Goal: Task Accomplishment & Management: Complete application form

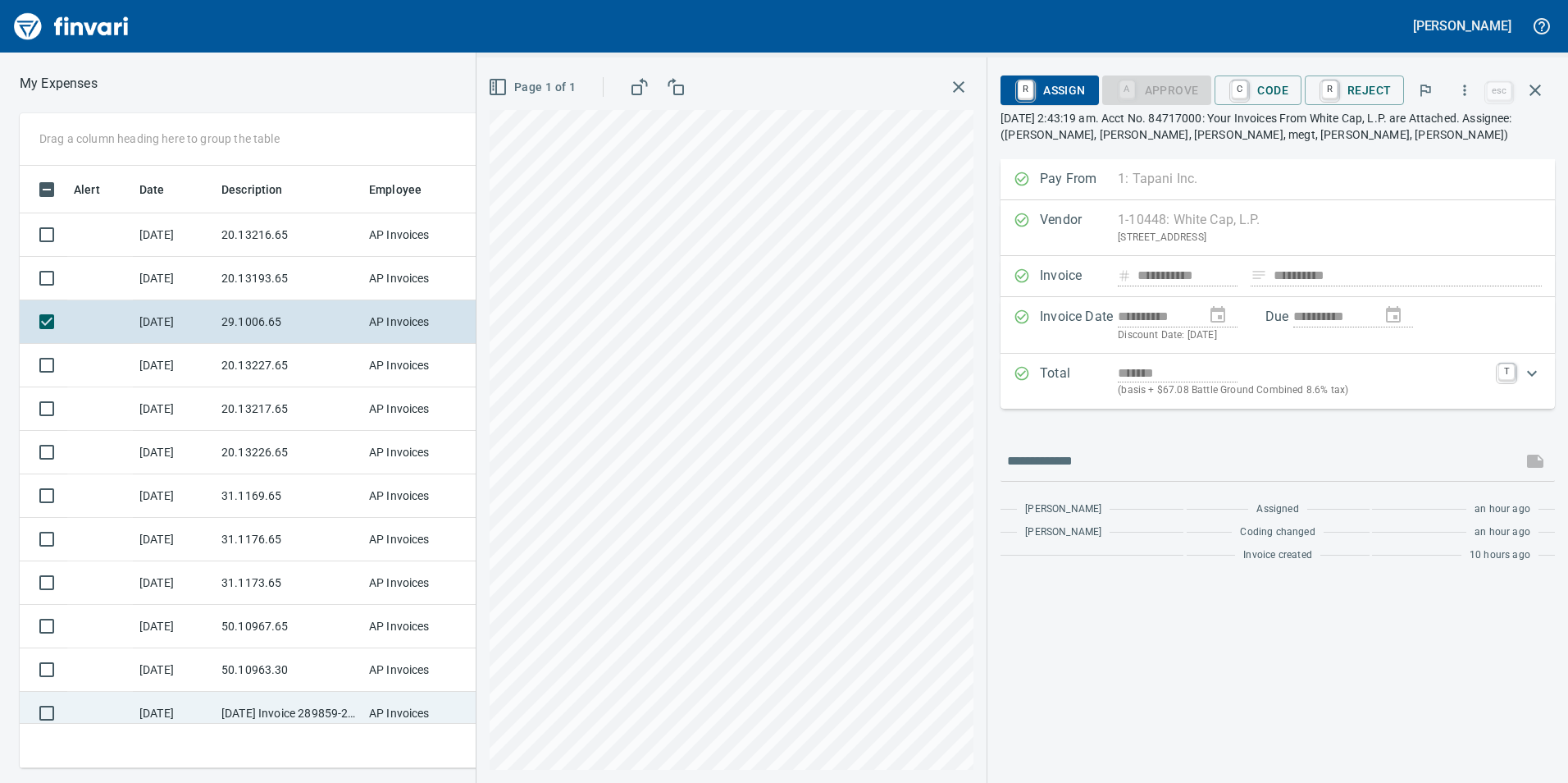
scroll to position [590, 1094]
click at [397, 705] on td "AP Invoices" at bounding box center [424, 713] width 123 height 44
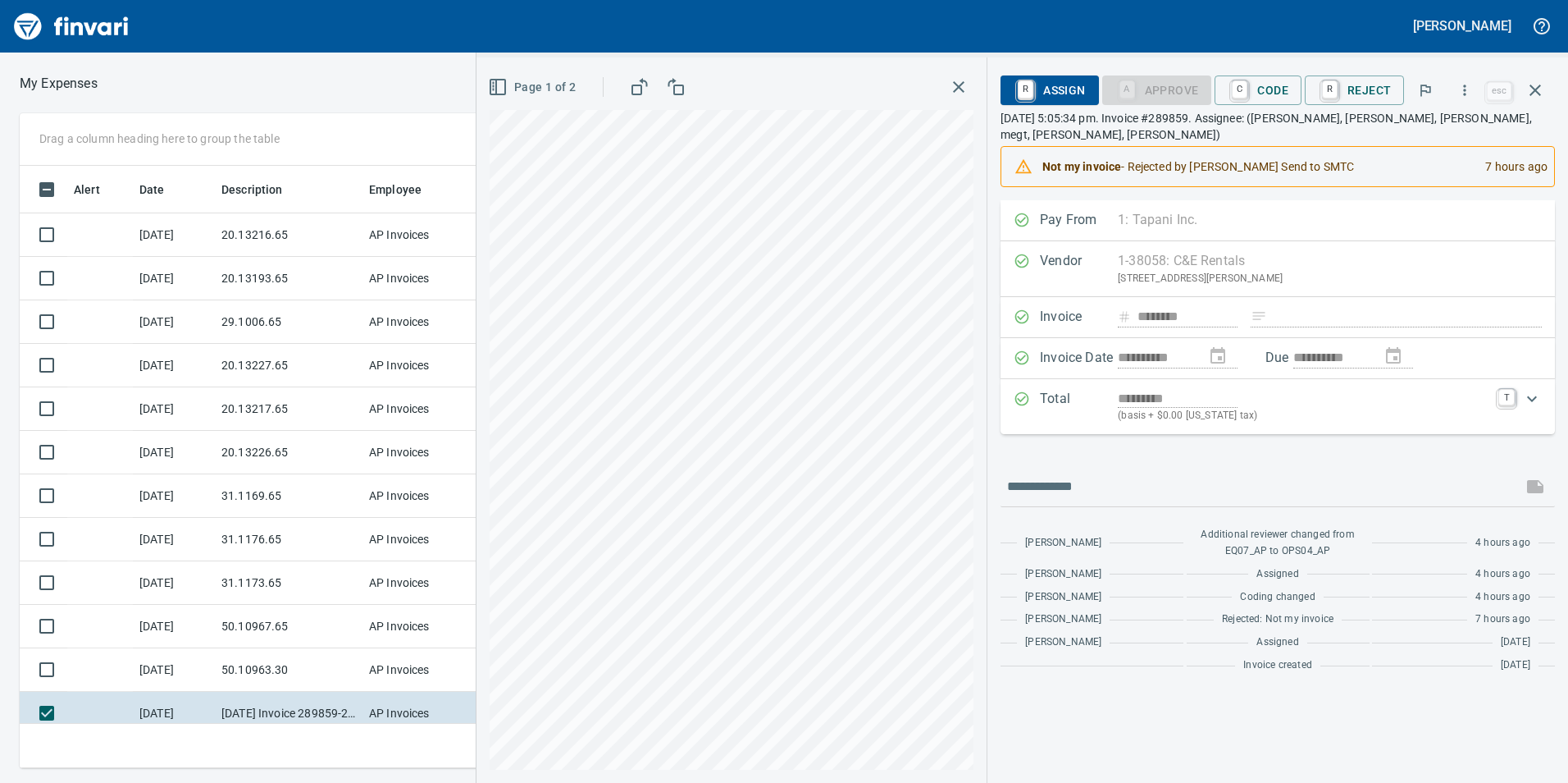
click at [1259, 106] on div "R Assign A Approve C Code R Reject" at bounding box center [1241, 90] width 482 height 36
click at [1240, 83] on link "C" at bounding box center [1240, 90] width 16 height 18
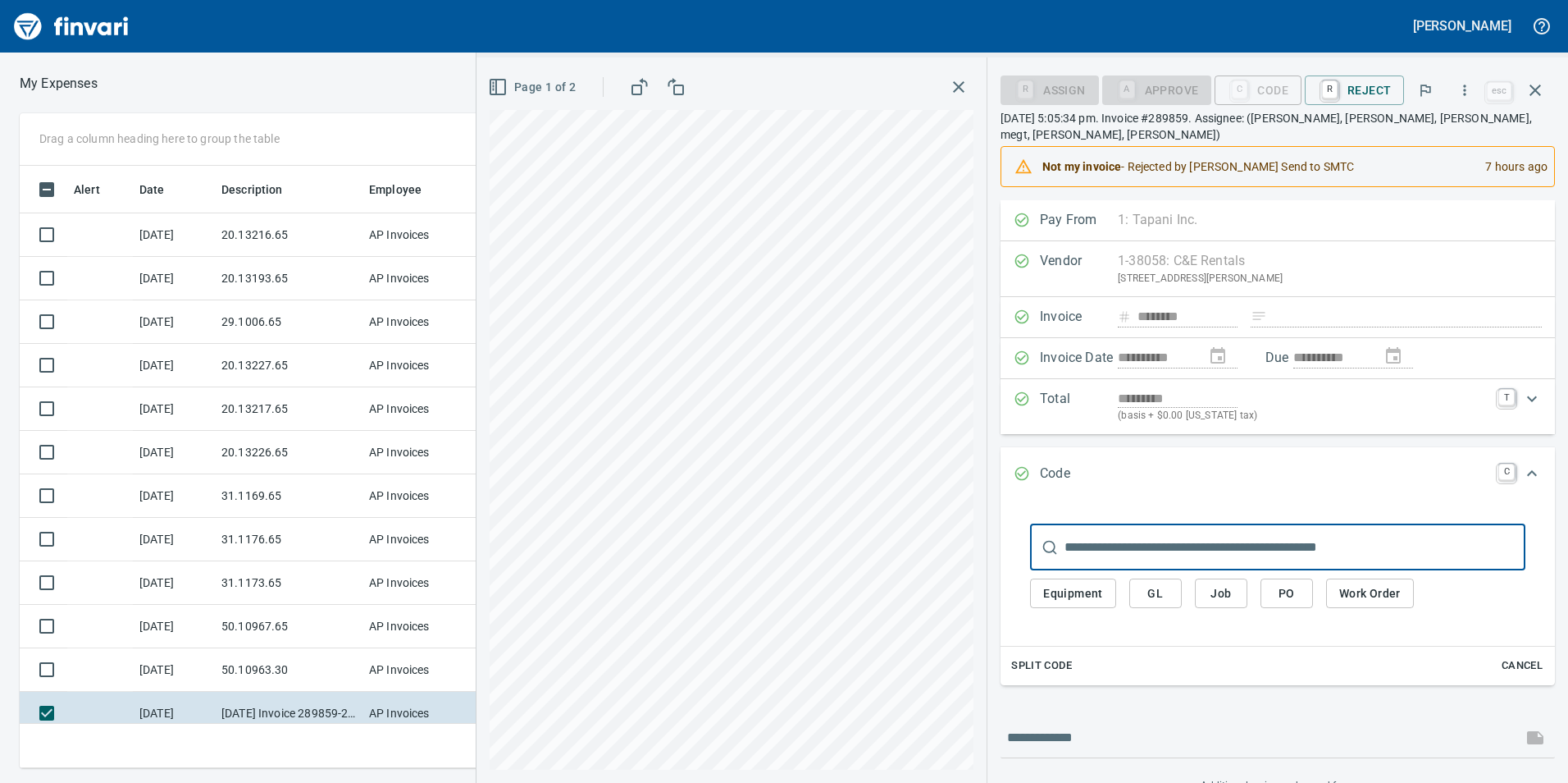
click at [1226, 591] on span "Job" at bounding box center [1221, 593] width 26 height 21
click at [1234, 589] on span "Job" at bounding box center [1221, 593] width 26 height 21
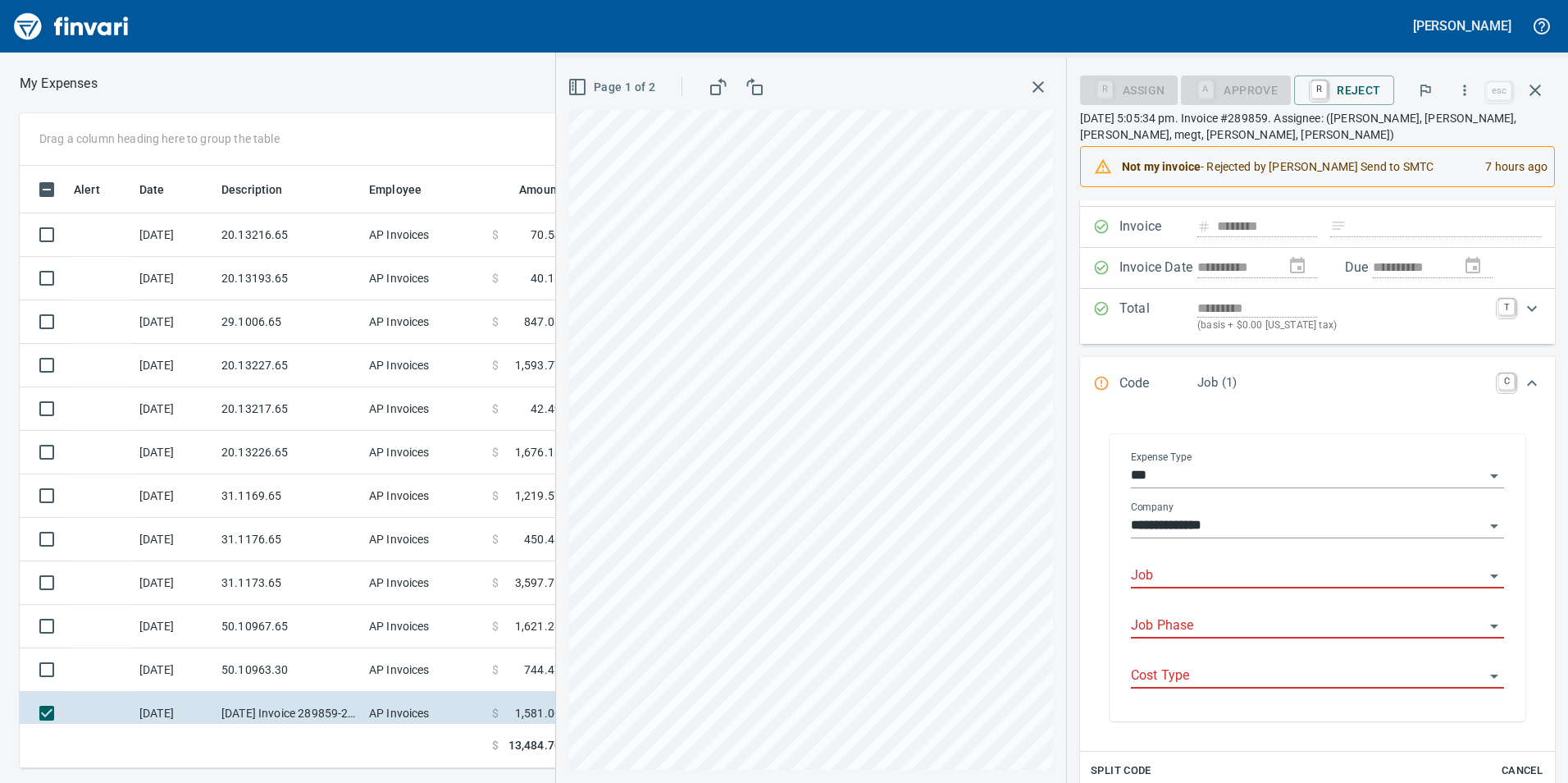
scroll to position [246, 0]
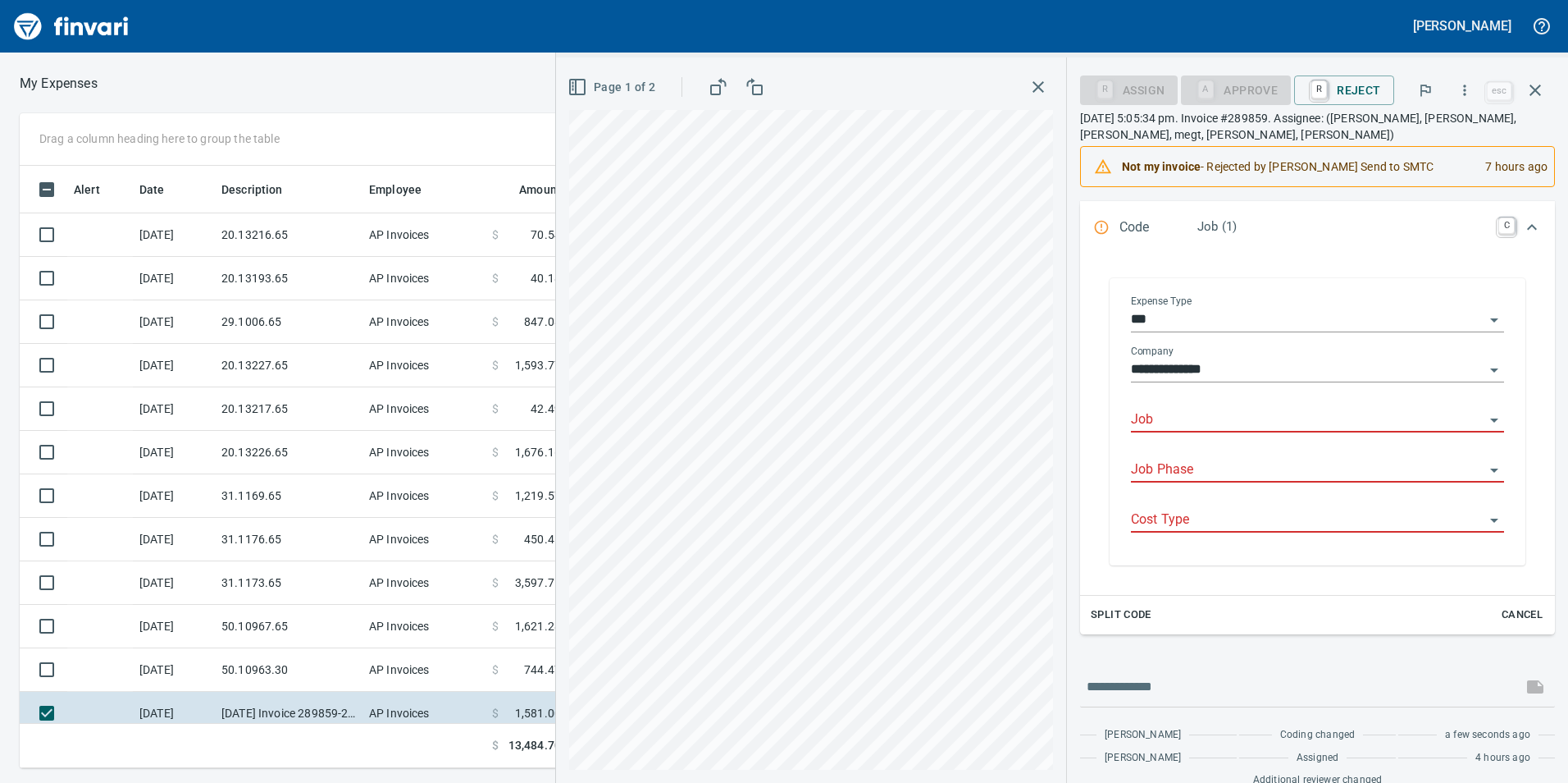
click at [1163, 395] on div "**********" at bounding box center [1317, 420] width 373 height 250
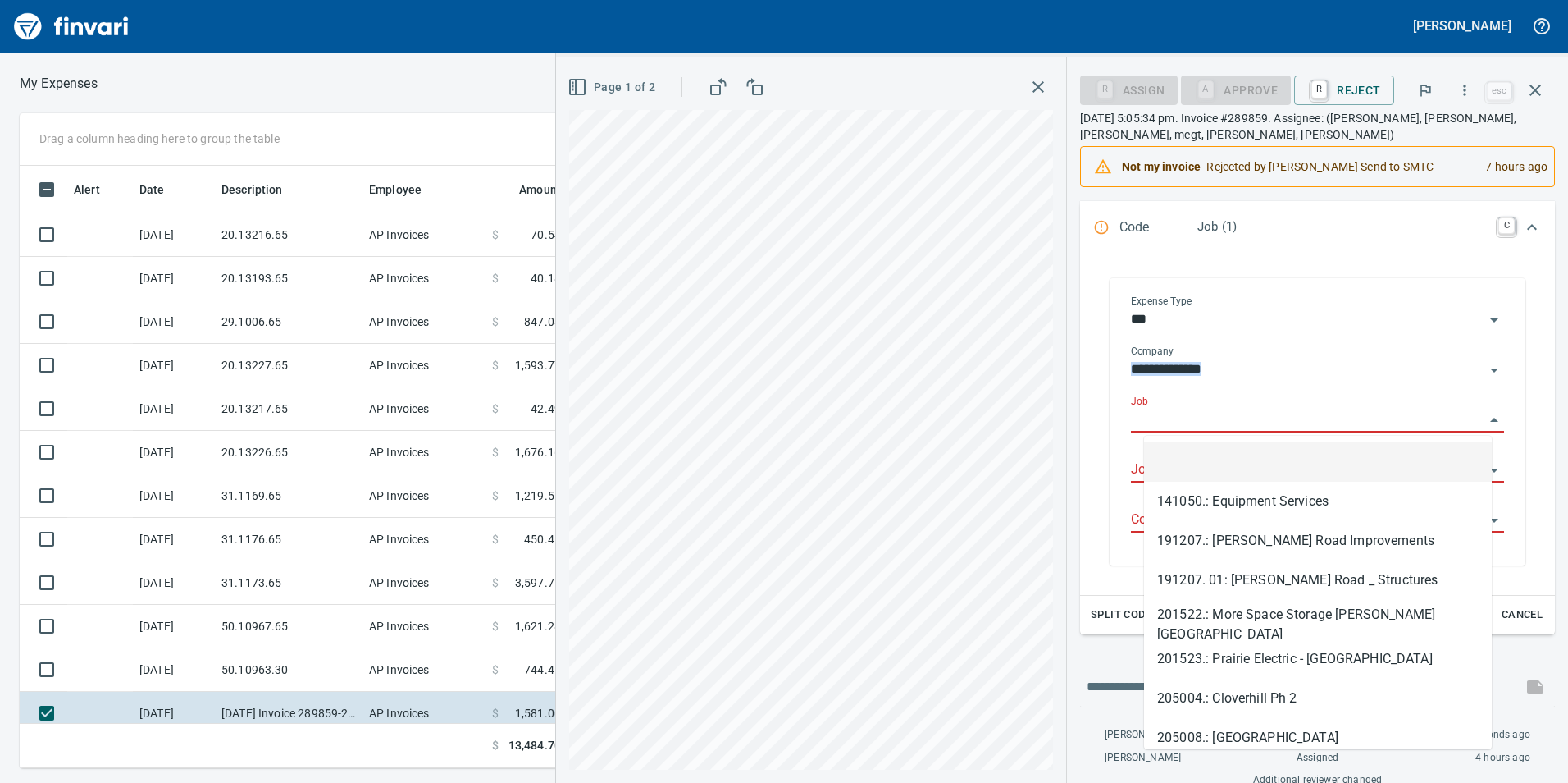
scroll to position [590, 1094]
drag, startPoint x: 1163, startPoint y: 395, endPoint x: 1168, endPoint y: 416, distance: 21.6
click at [1168, 416] on input "Job" at bounding box center [1307, 420] width 353 height 23
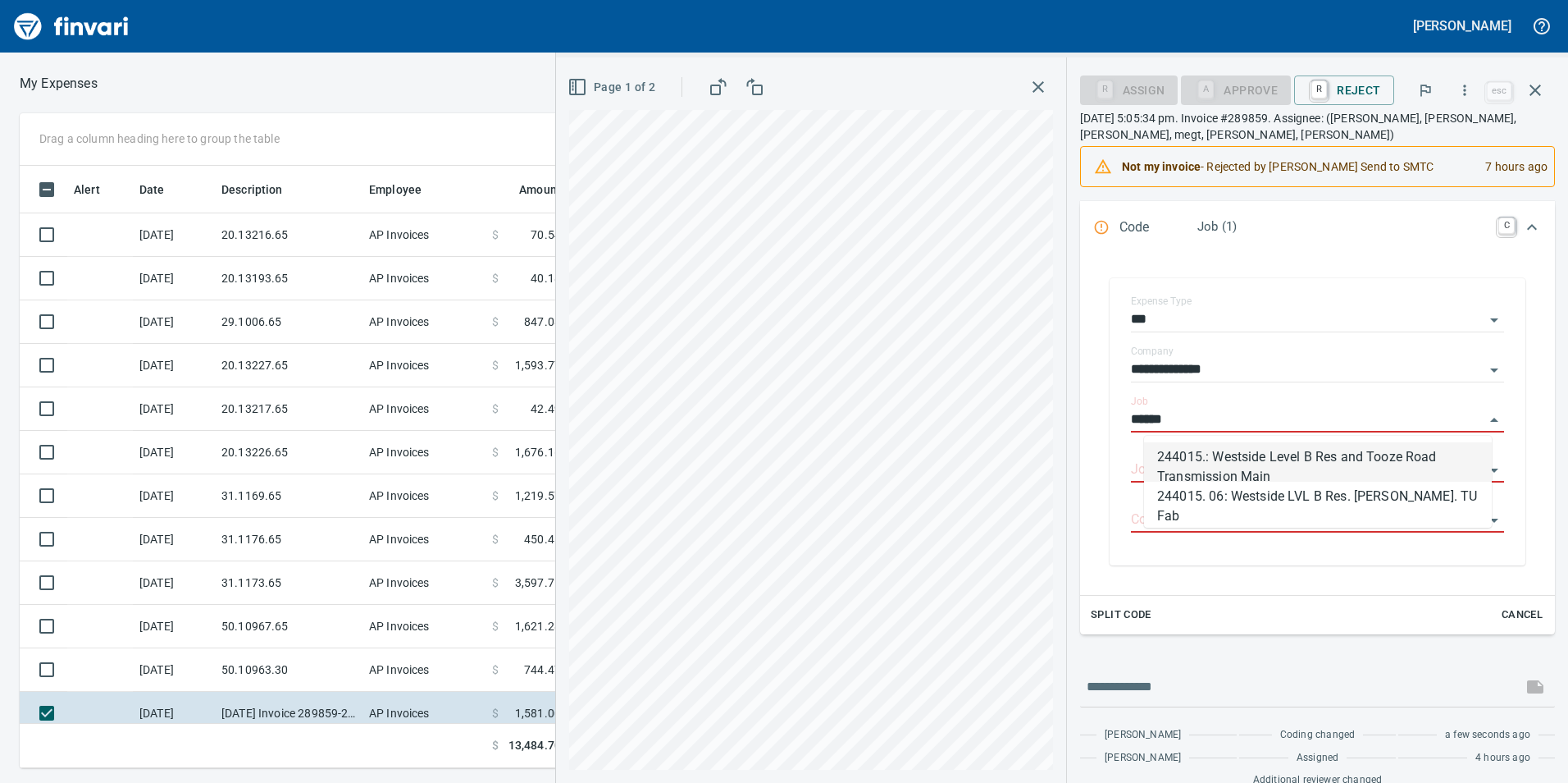
click at [1211, 471] on li "244015.: Westside Level B Res and Tooze Road Transmission Main" at bounding box center [1318, 462] width 348 height 40
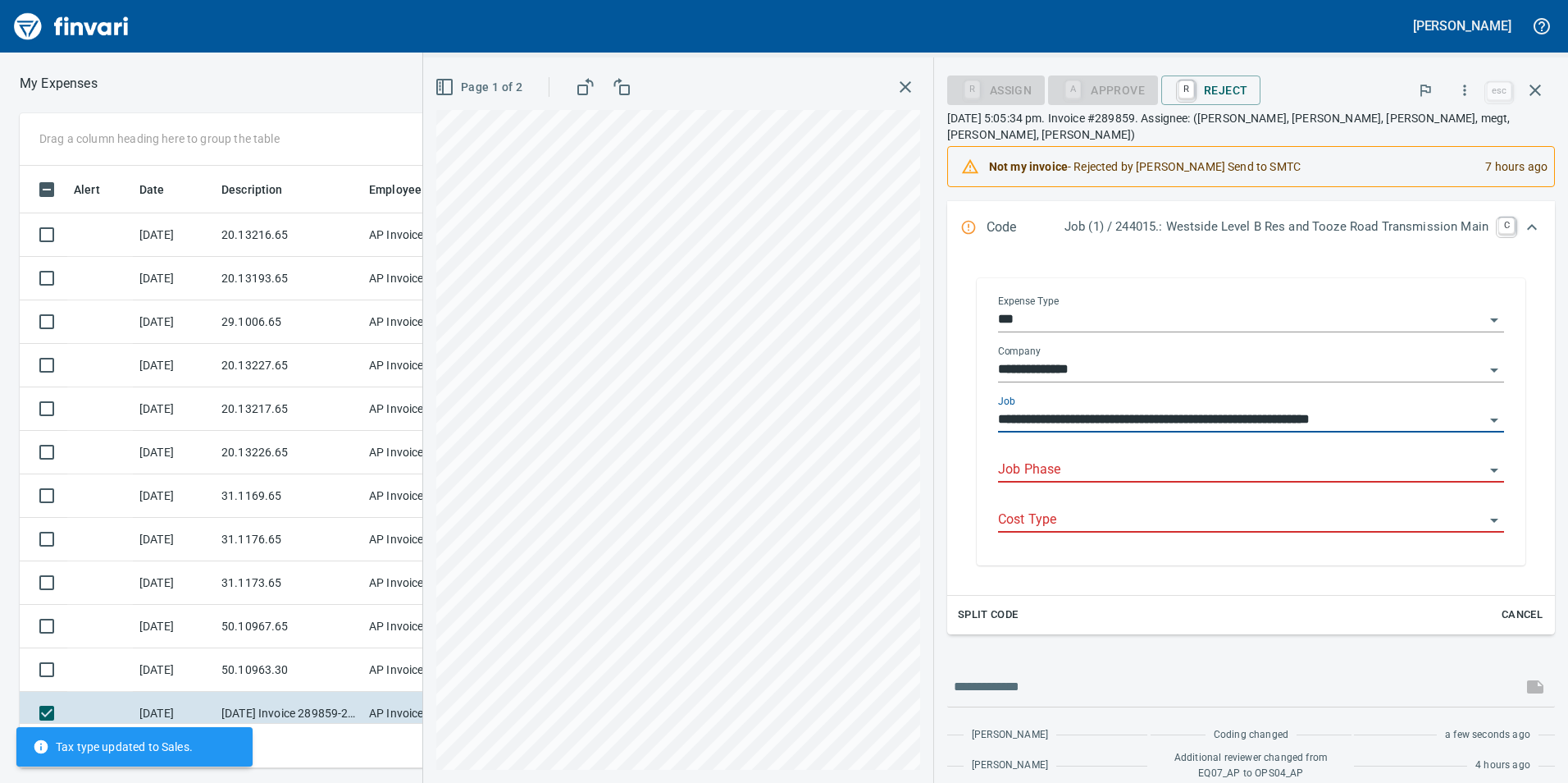
click at [1143, 445] on div "Job Phase" at bounding box center [1251, 464] width 506 height 37
type input "**********"
click at [1132, 459] on input "Job Phase" at bounding box center [1241, 470] width 487 height 23
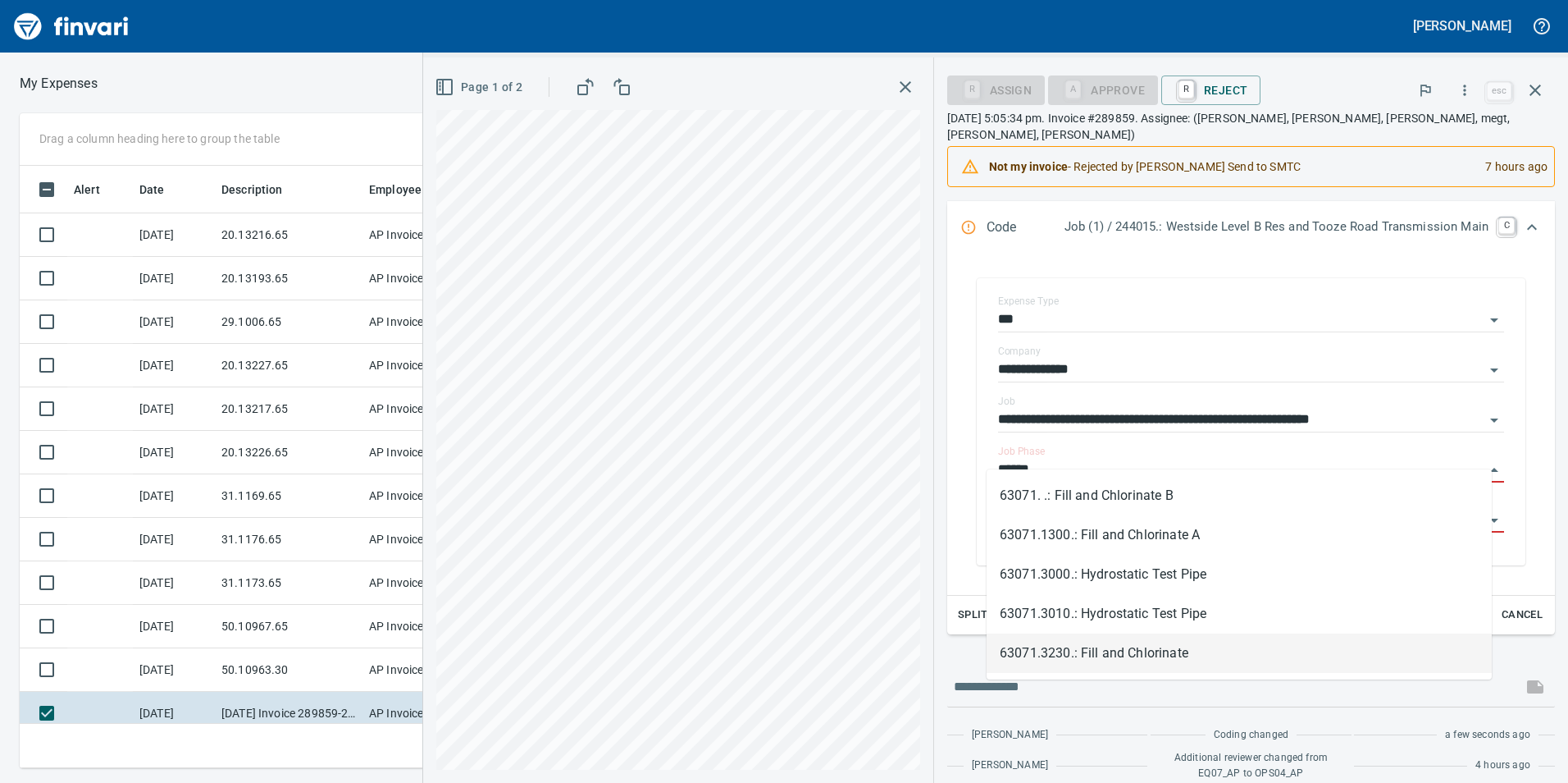
click at [1158, 643] on li "63071.3230.: Fill and Chlorinate" at bounding box center [1239, 653] width 506 height 40
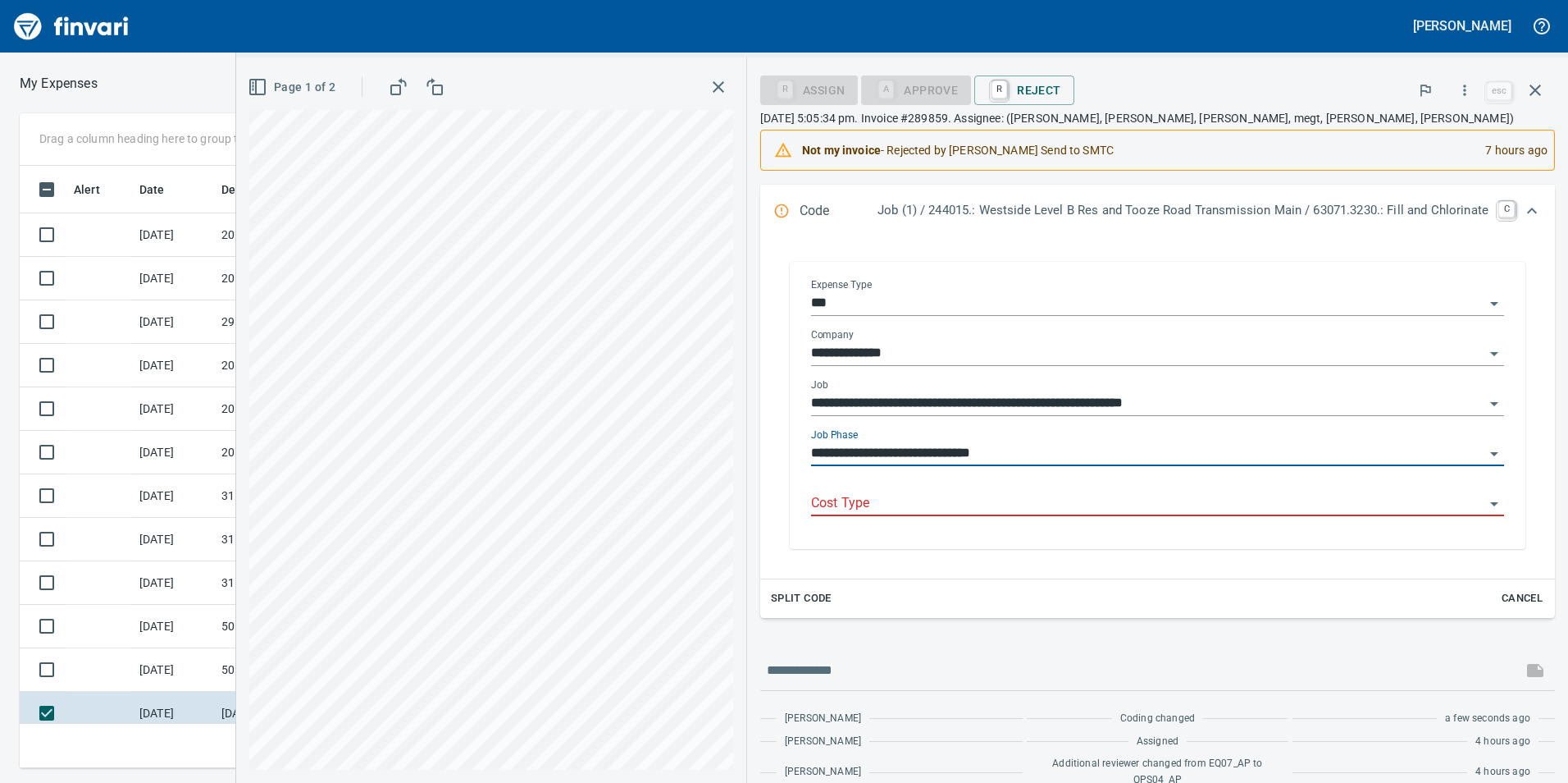
type input "**********"
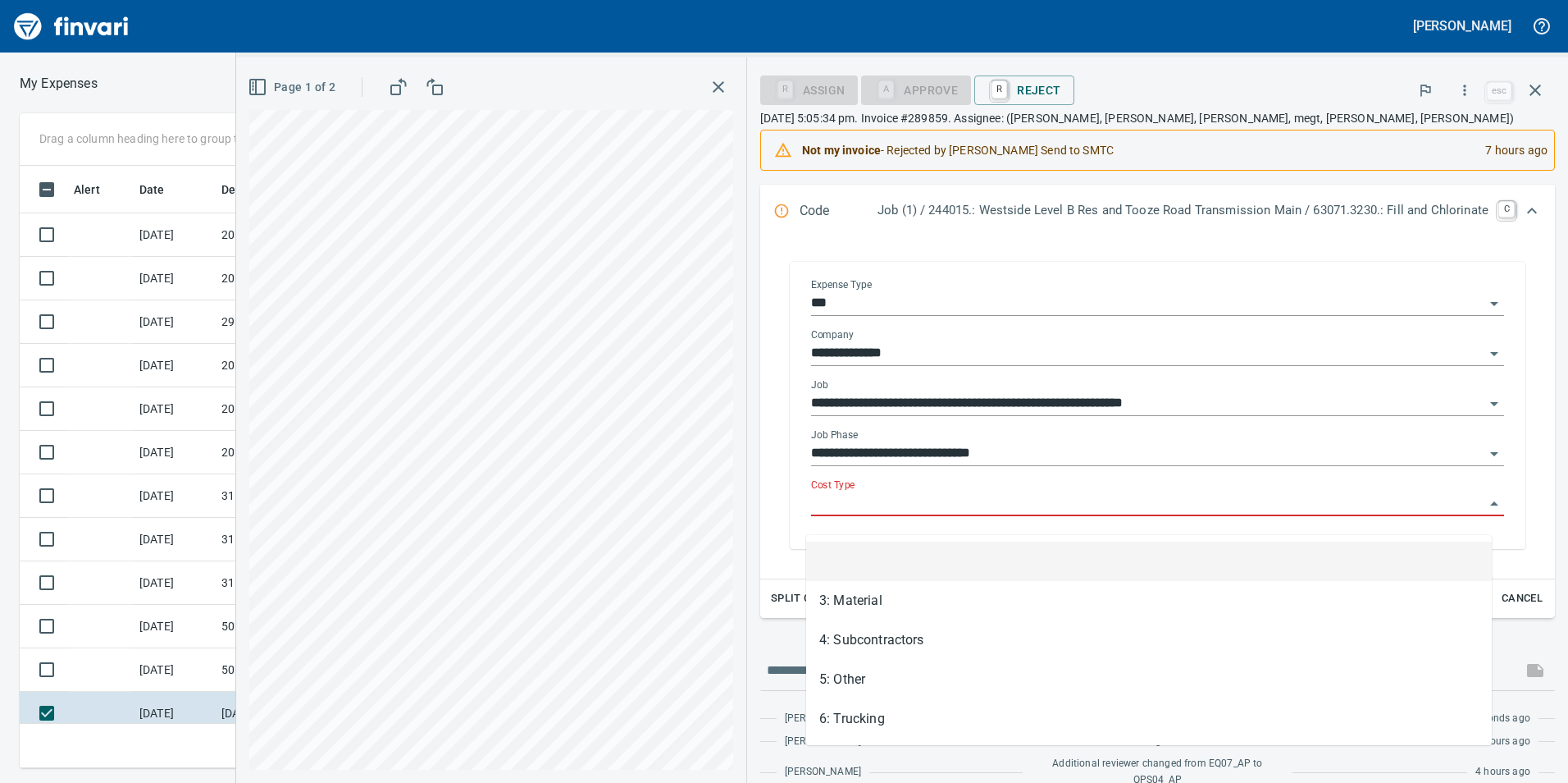
click at [1076, 507] on input "Cost Type" at bounding box center [1148, 504] width 674 height 23
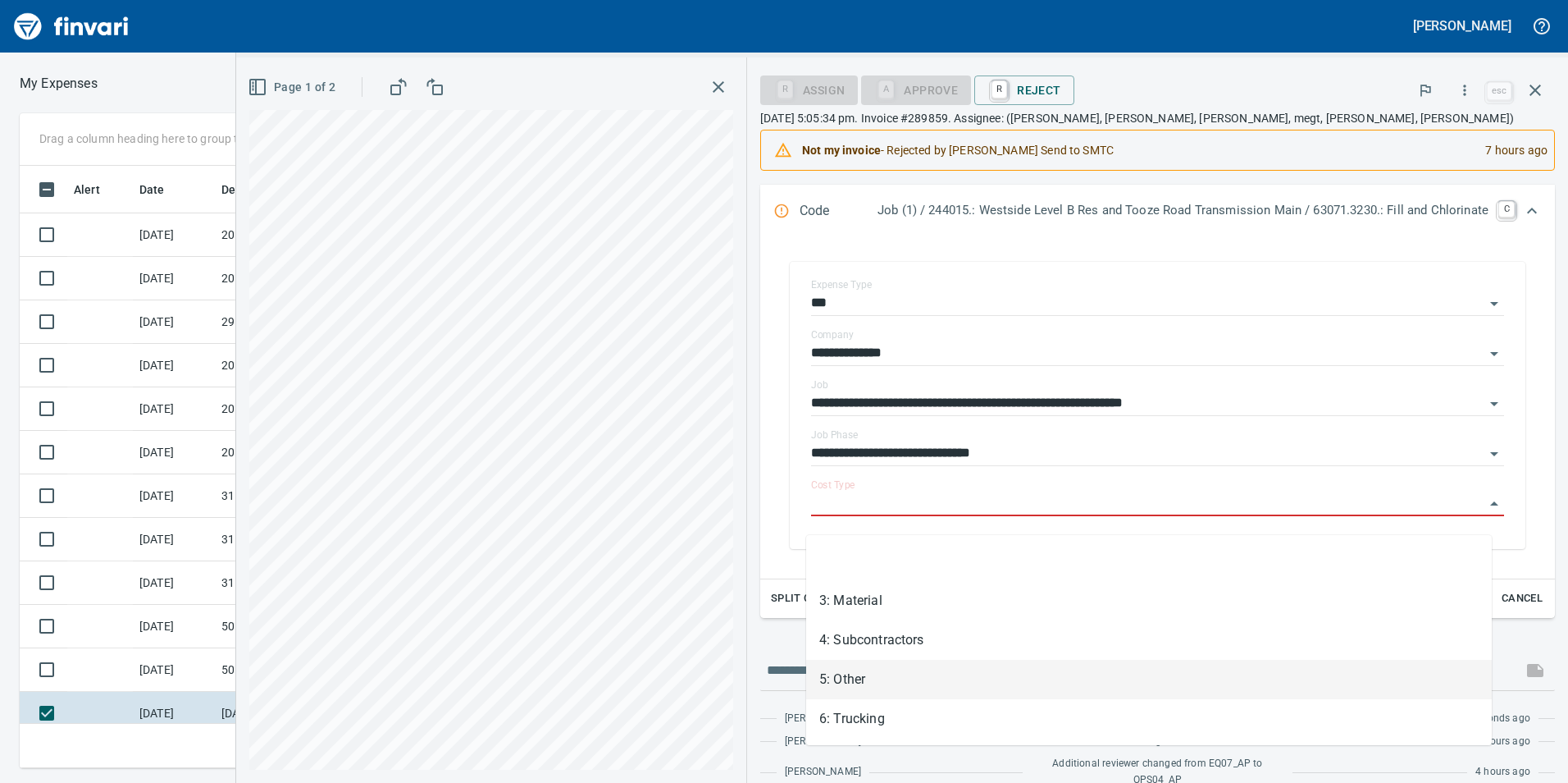
click at [1005, 664] on li "5: Other" at bounding box center [1148, 680] width 686 height 40
type input "********"
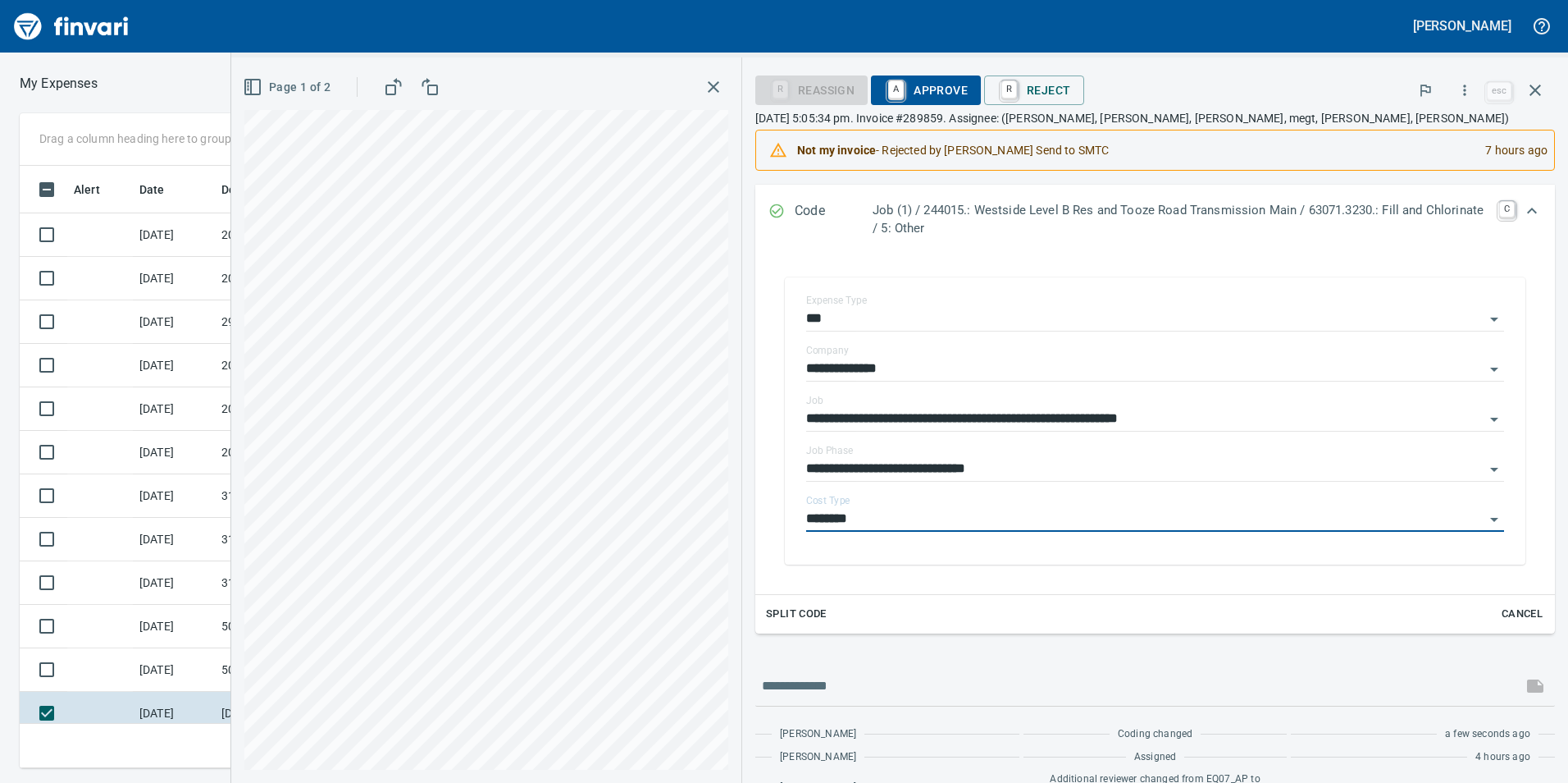
click at [1527, 209] on icon "Expand" at bounding box center [1532, 210] width 10 height 6
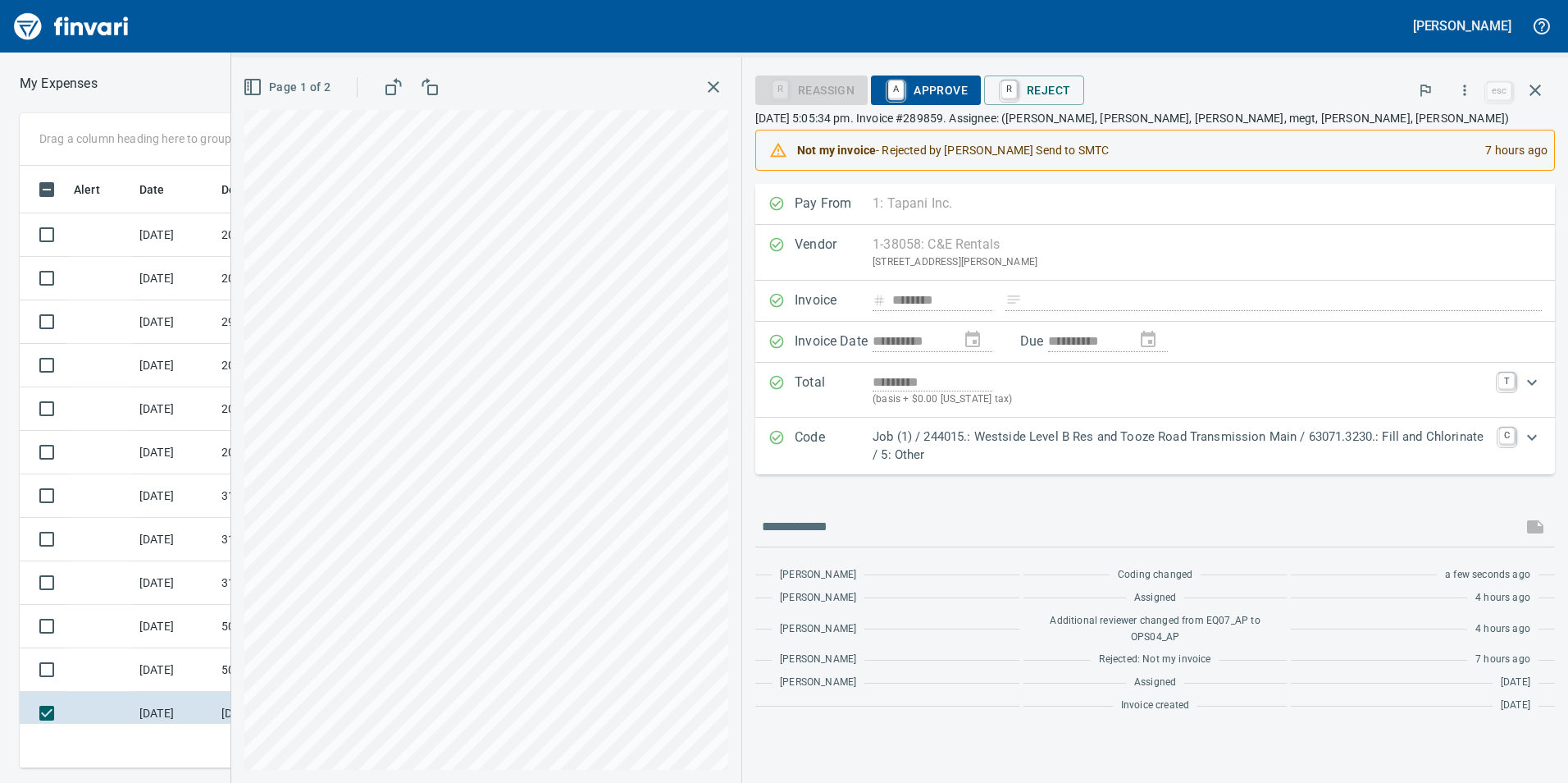
scroll to position [0, 0]
click at [928, 88] on span "A Approve" at bounding box center [926, 90] width 84 height 28
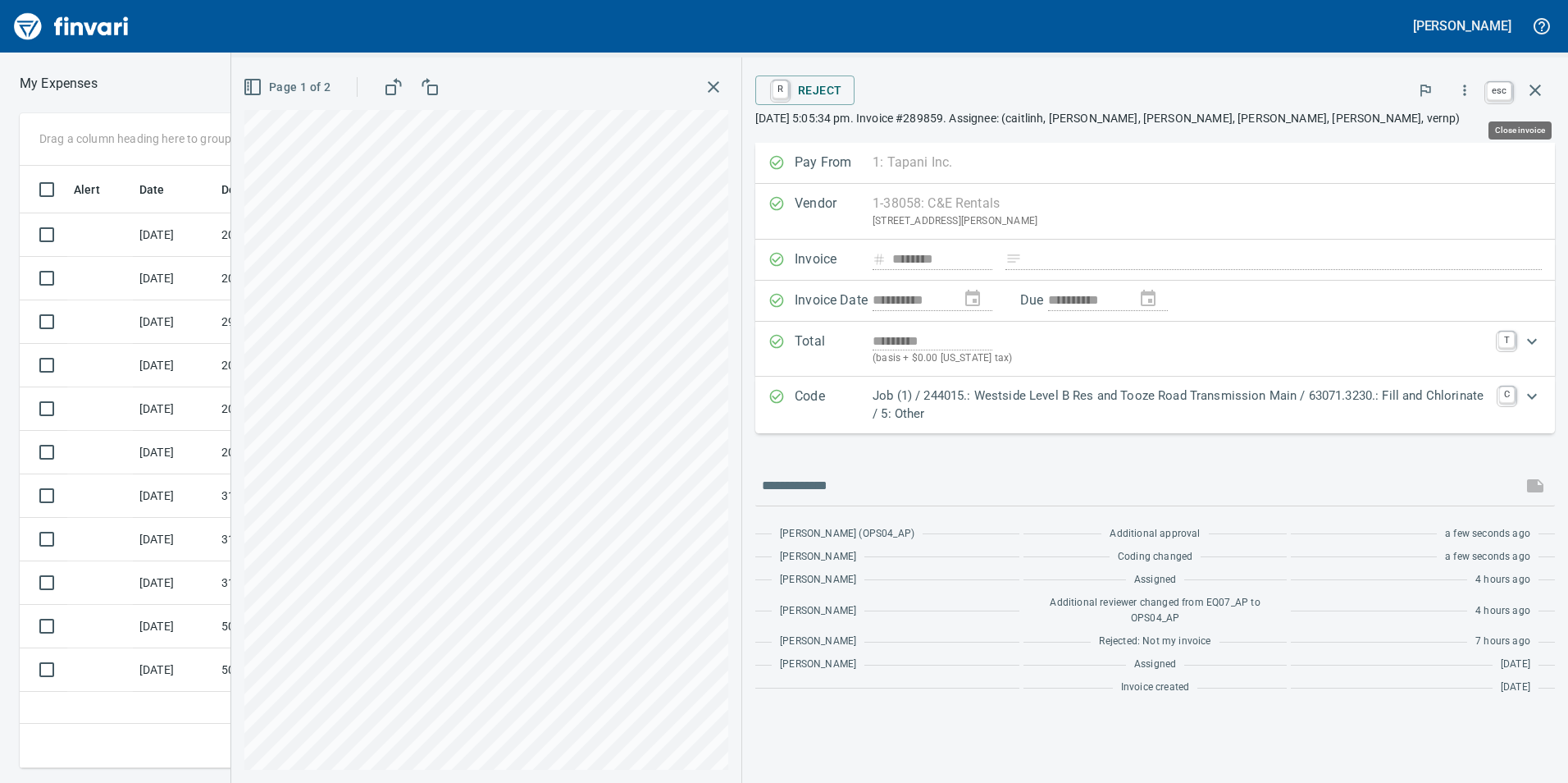
click at [1543, 90] on icon "button" at bounding box center [1536, 90] width 20 height 20
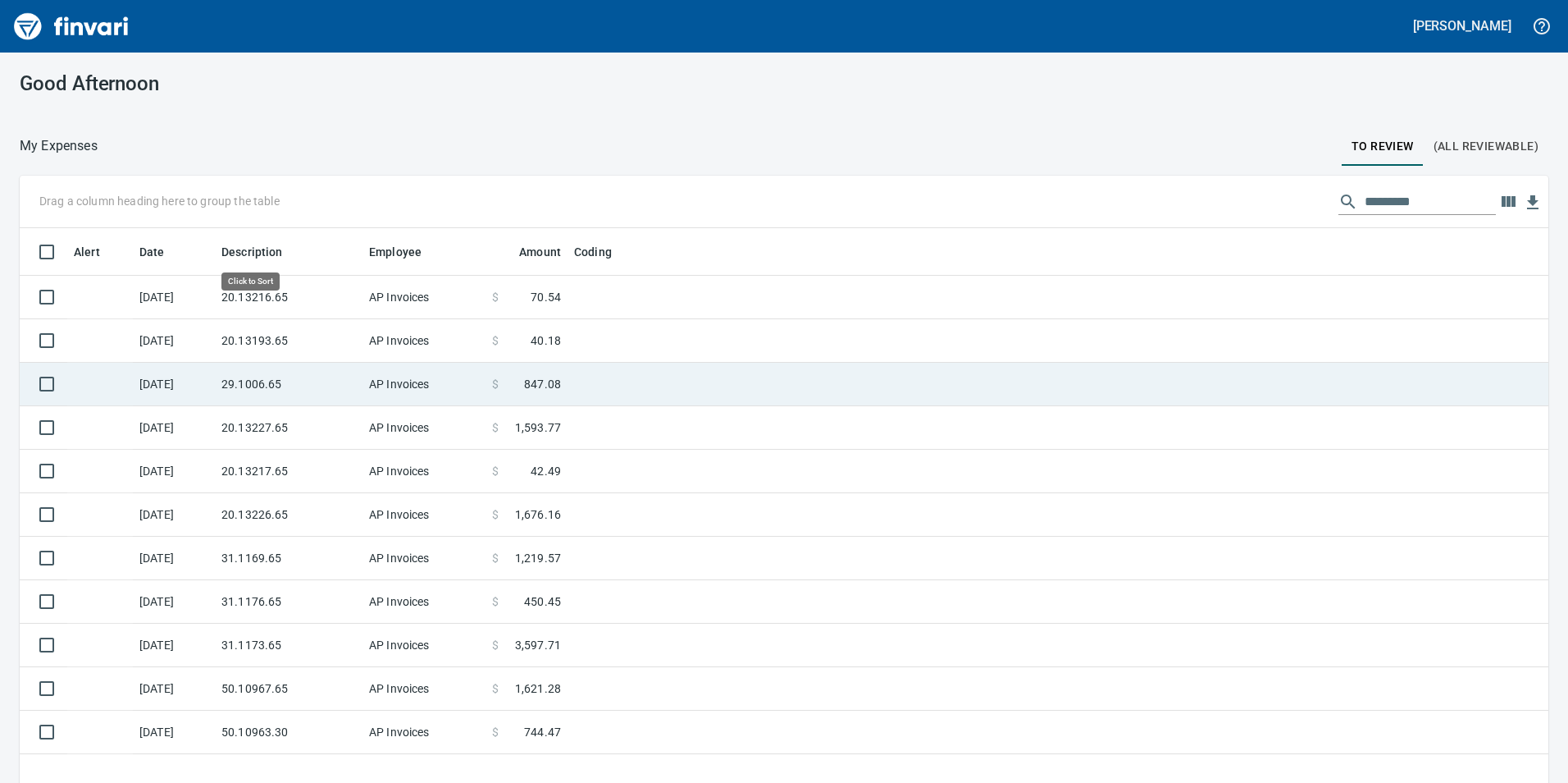
scroll to position [590, 1504]
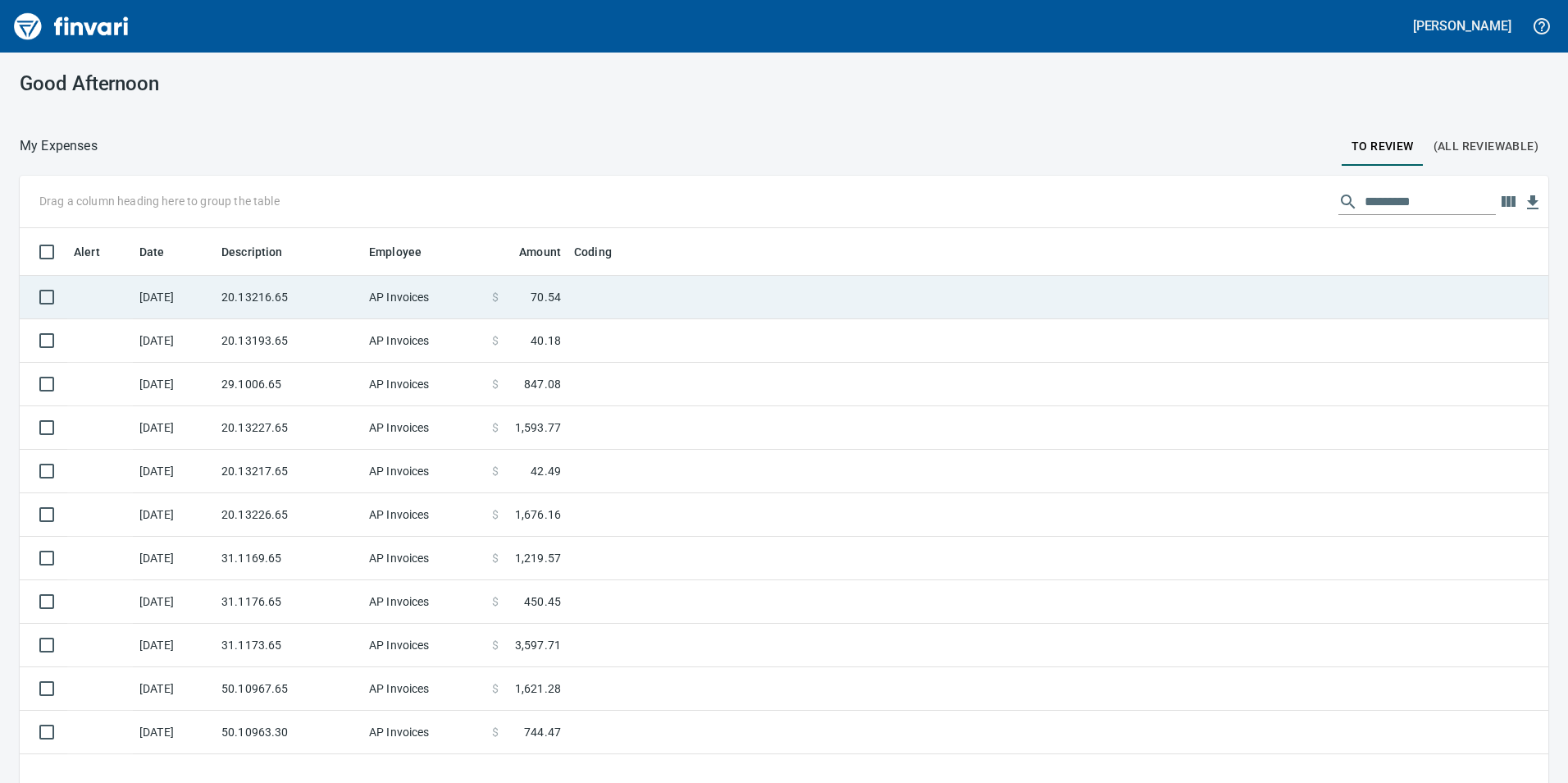
click at [281, 317] on td "20.13216.65" at bounding box center [289, 297] width 147 height 44
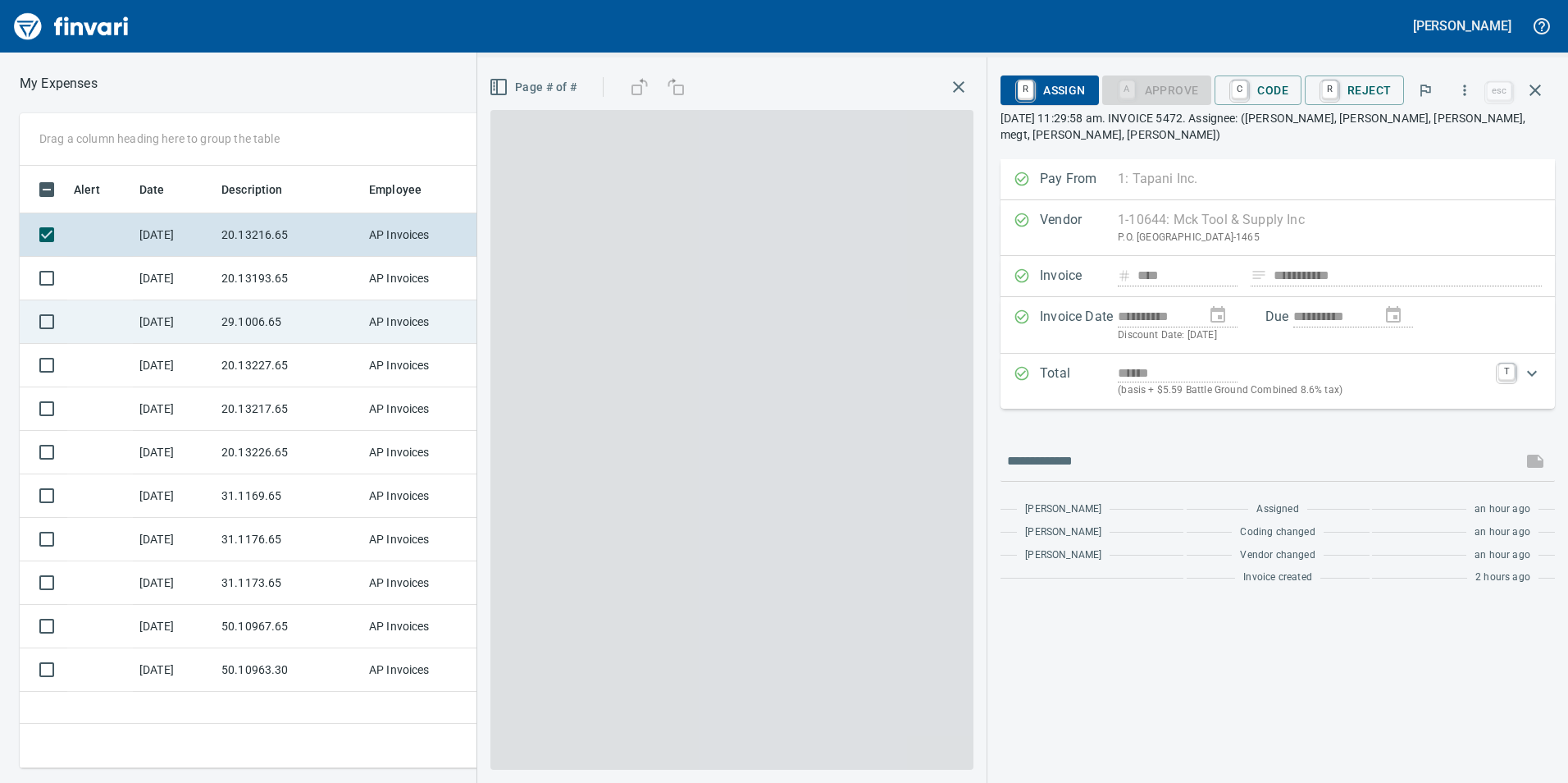
scroll to position [590, 1106]
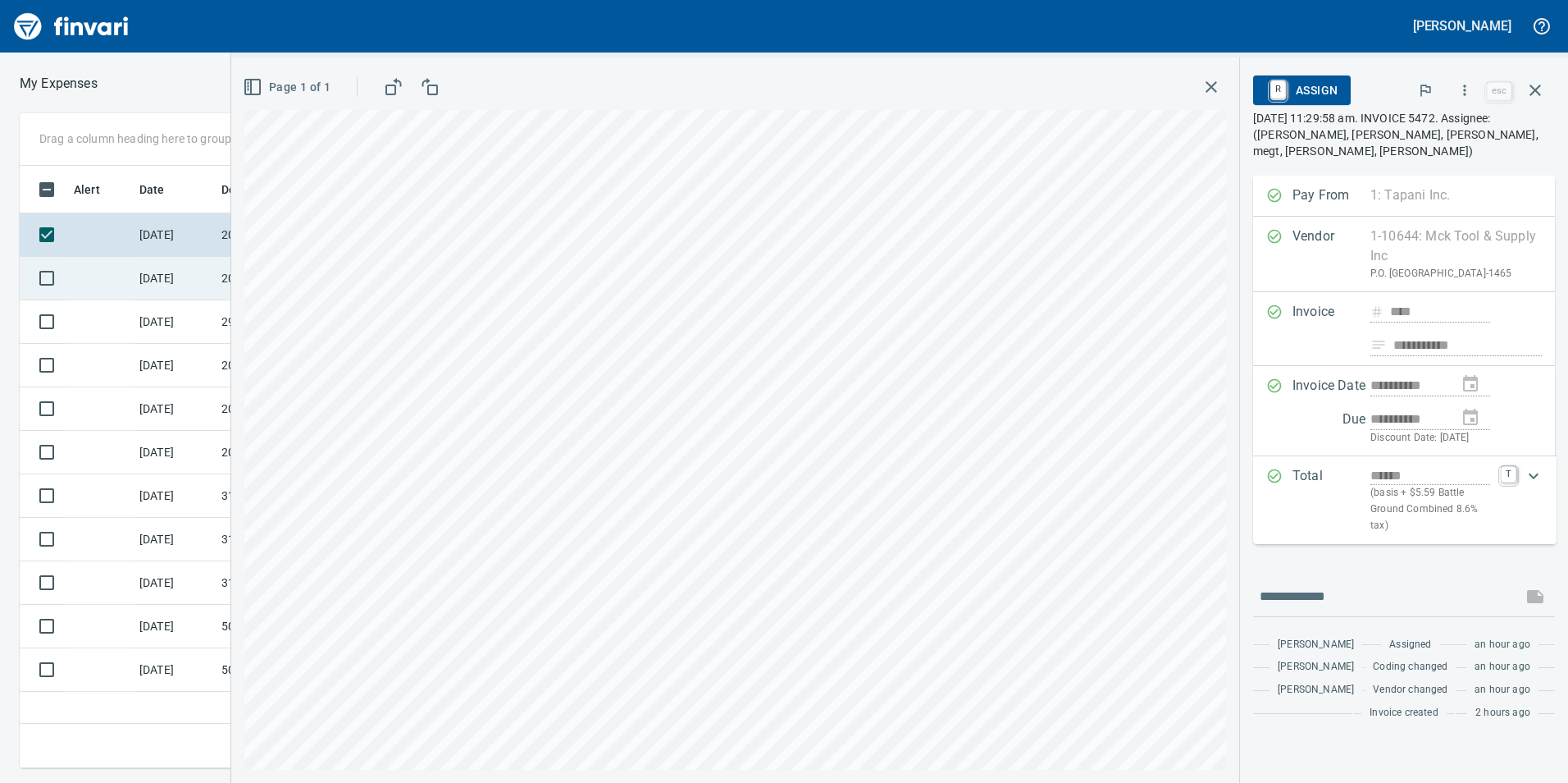
click at [200, 274] on td "[DATE]" at bounding box center [174, 278] width 82 height 44
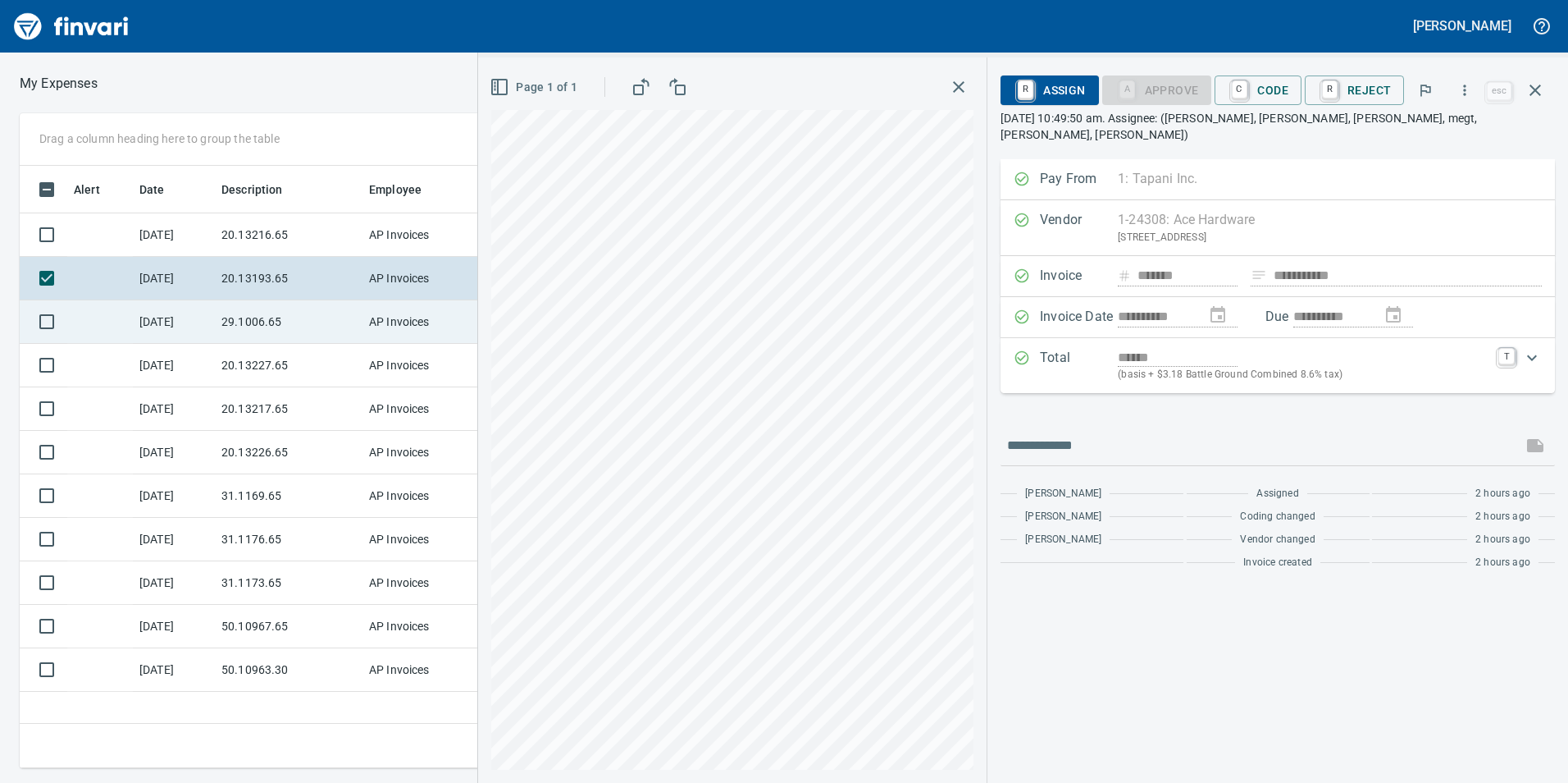
drag, startPoint x: 262, startPoint y: 313, endPoint x: 268, endPoint y: 342, distance: 29.6
click at [264, 313] on td "29.1006.65" at bounding box center [289, 322] width 147 height 44
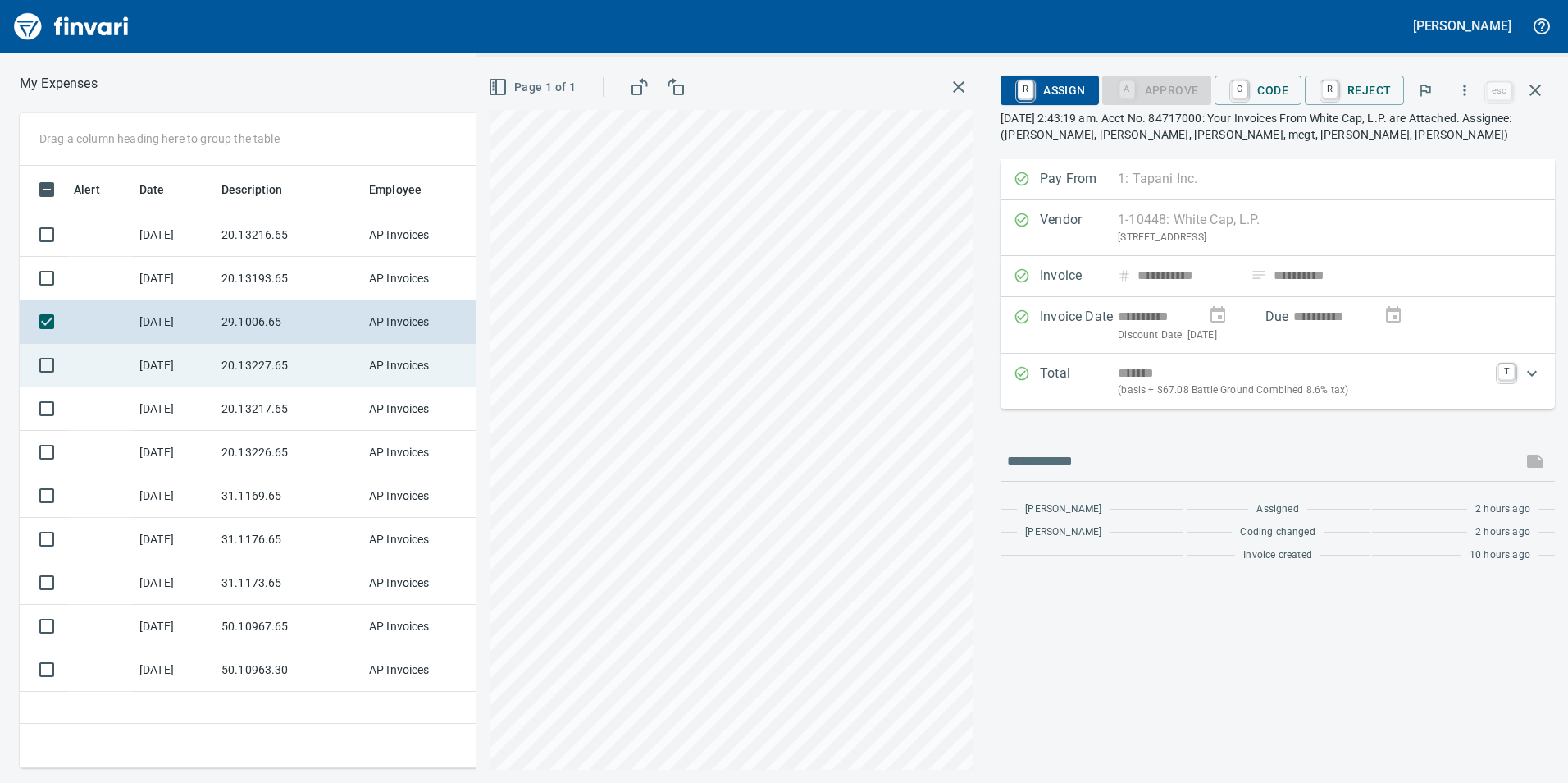
drag, startPoint x: 254, startPoint y: 355, endPoint x: 249, endPoint y: 382, distance: 27.5
click at [254, 354] on td "20.13227.65" at bounding box center [289, 365] width 147 height 44
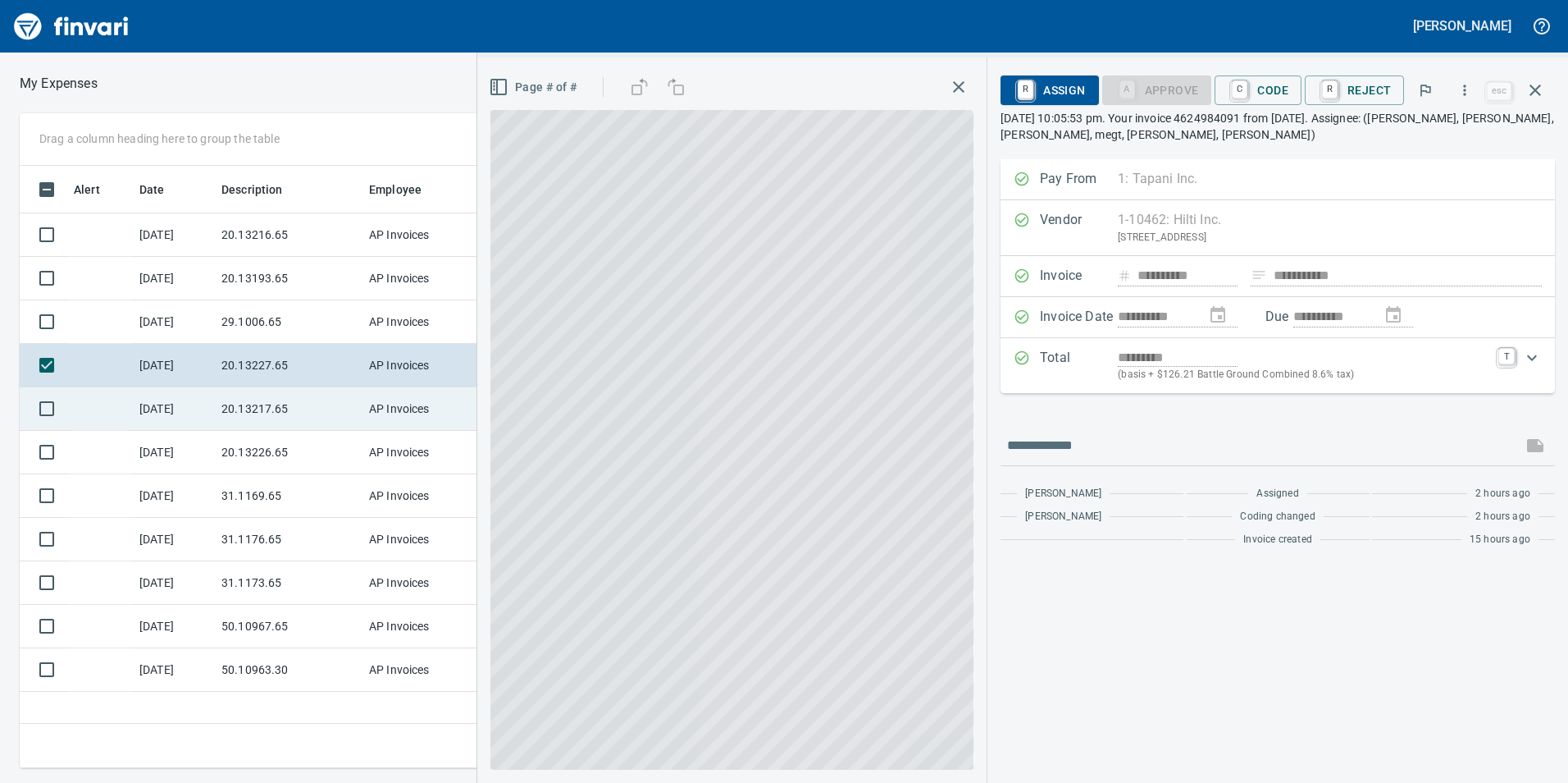
click at [246, 404] on td "20.13217.65" at bounding box center [289, 409] width 147 height 44
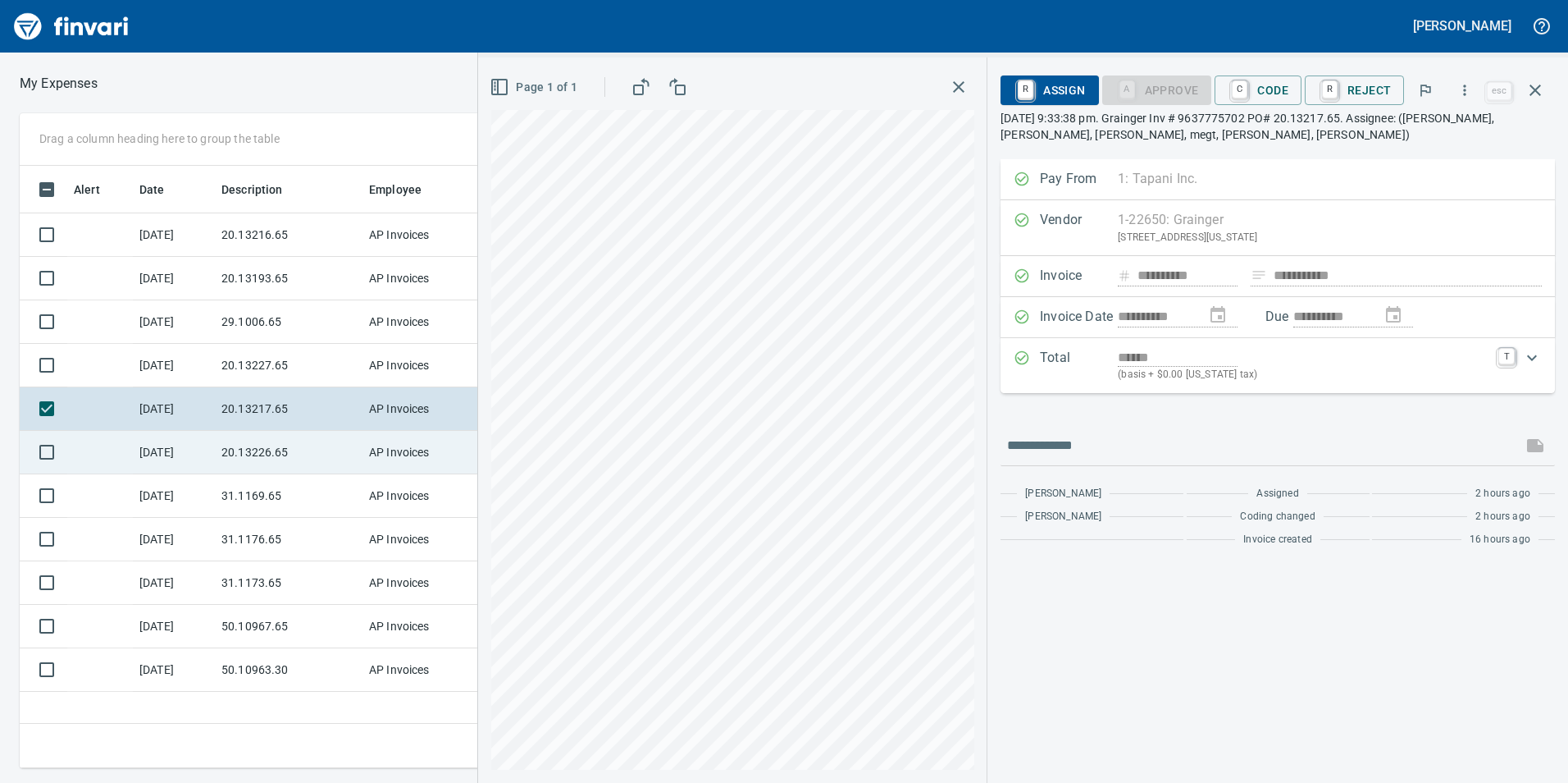
drag, startPoint x: 242, startPoint y: 461, endPoint x: 242, endPoint y: 481, distance: 20.0
click at [241, 461] on td "20.13226.65" at bounding box center [289, 452] width 147 height 44
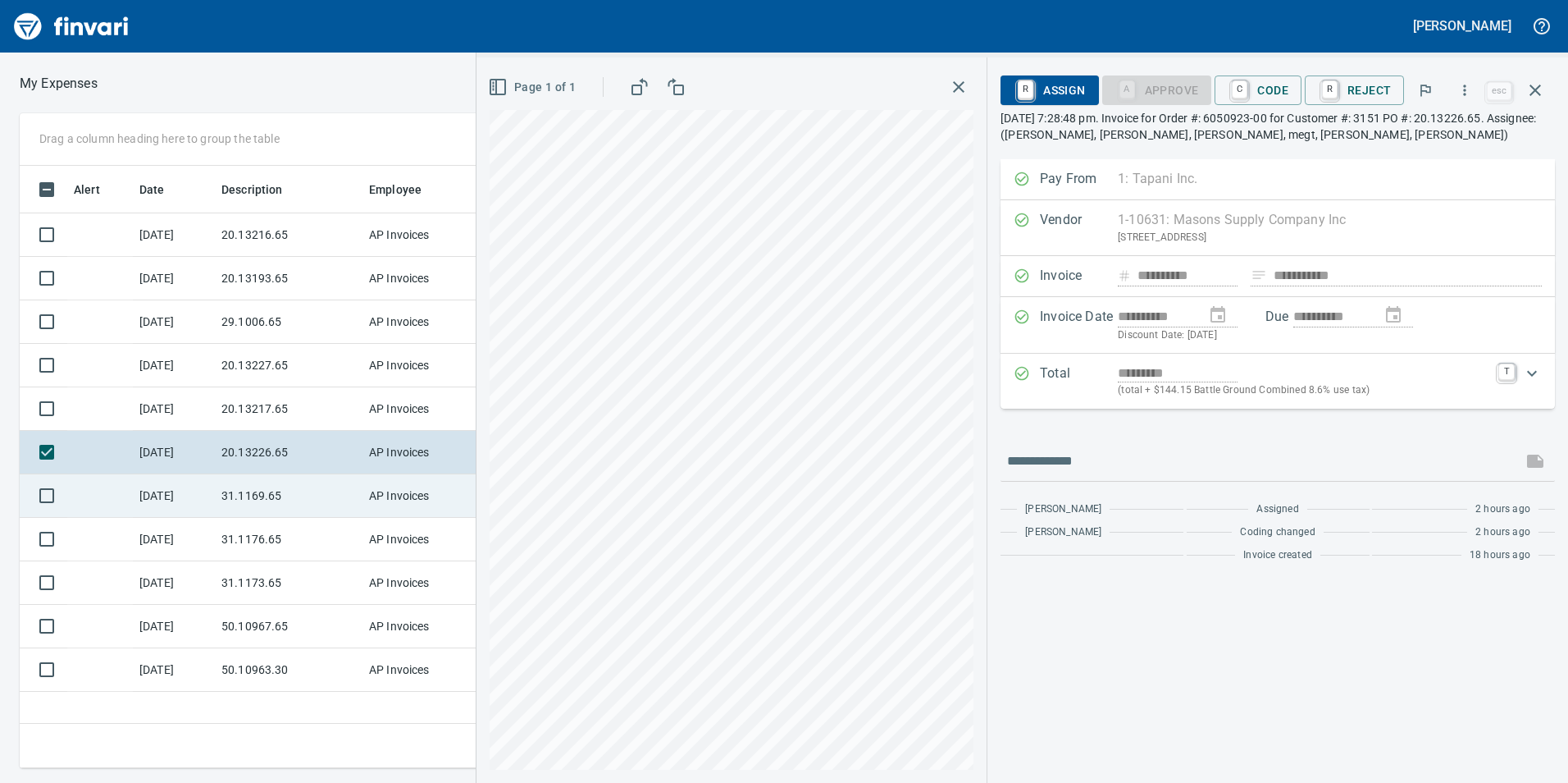
click at [251, 496] on td "31.1169.65" at bounding box center [289, 496] width 147 height 44
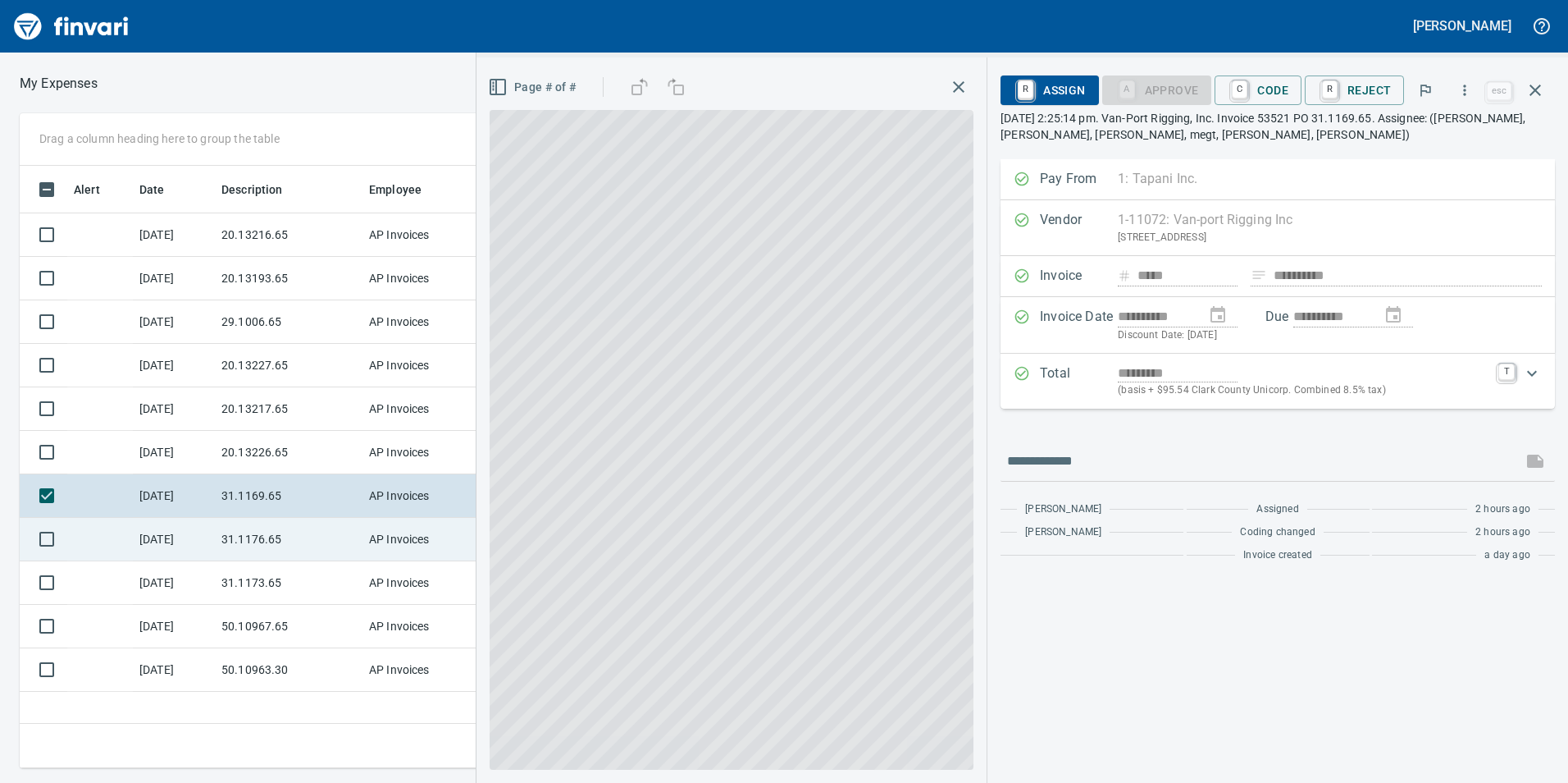
click at [238, 552] on td "31.1176.65" at bounding box center [289, 539] width 147 height 44
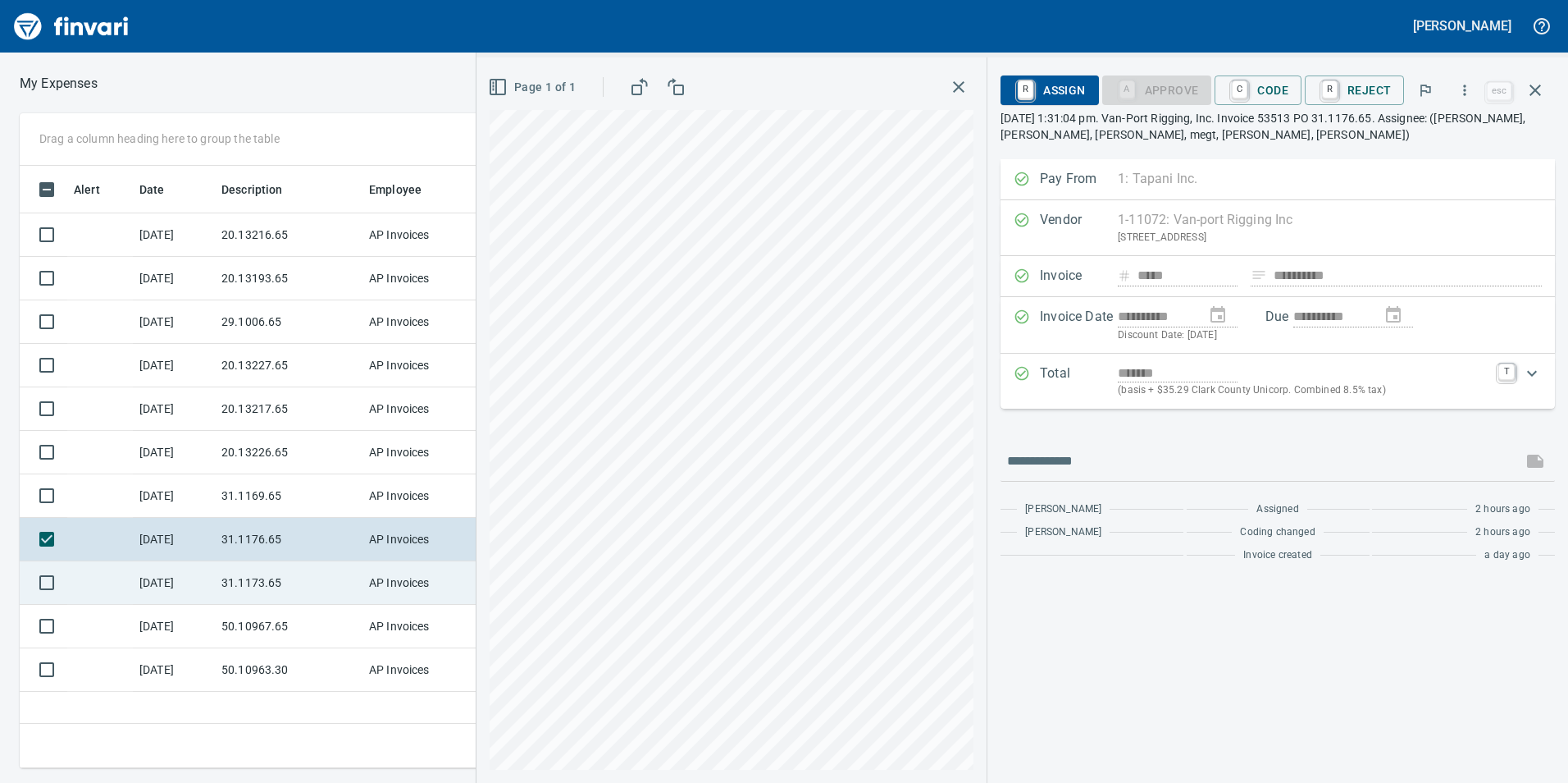
click at [269, 580] on td "31.1173.65" at bounding box center [289, 583] width 147 height 44
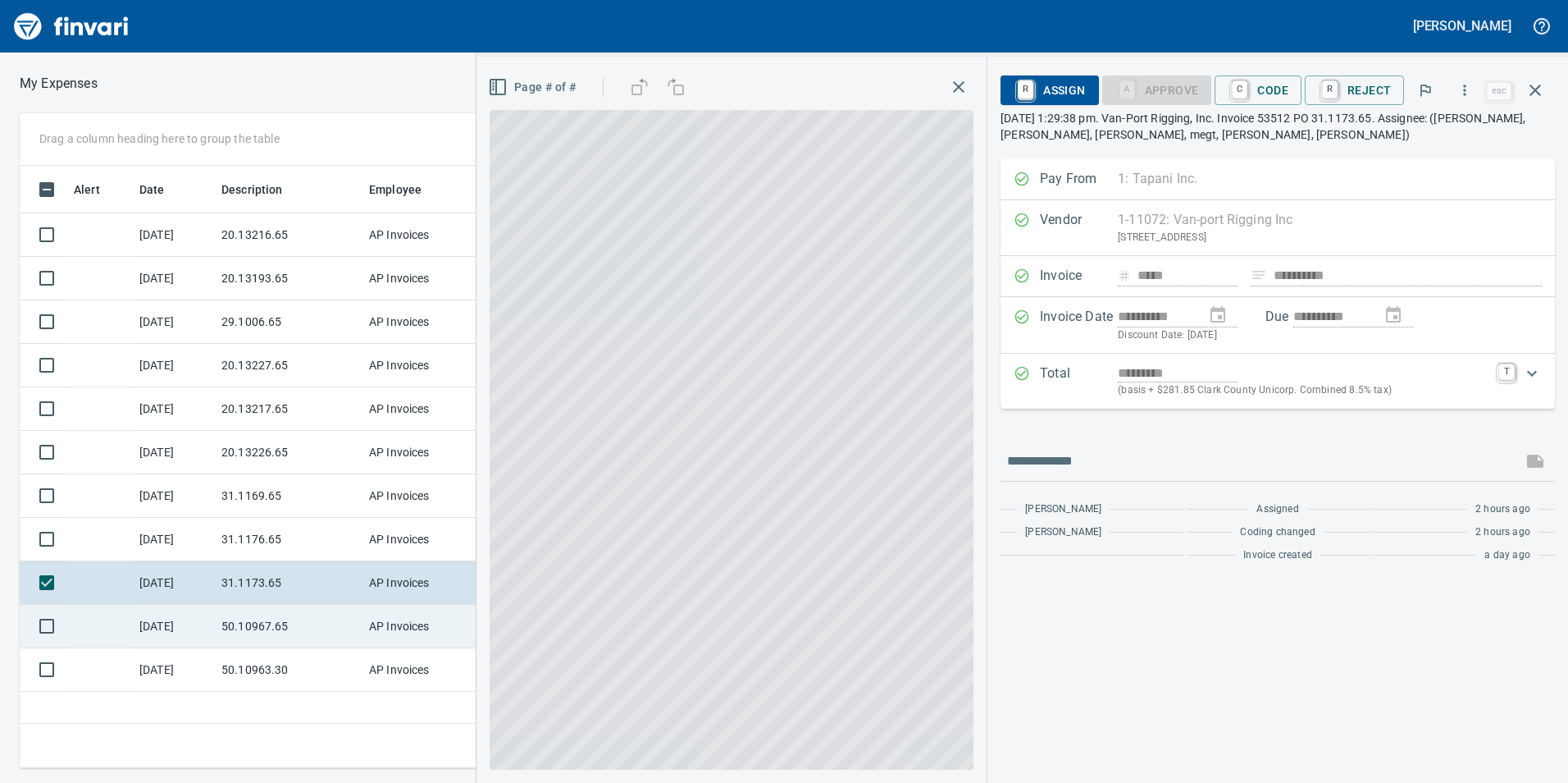
click at [266, 632] on td "50.10967.65" at bounding box center [289, 627] width 147 height 44
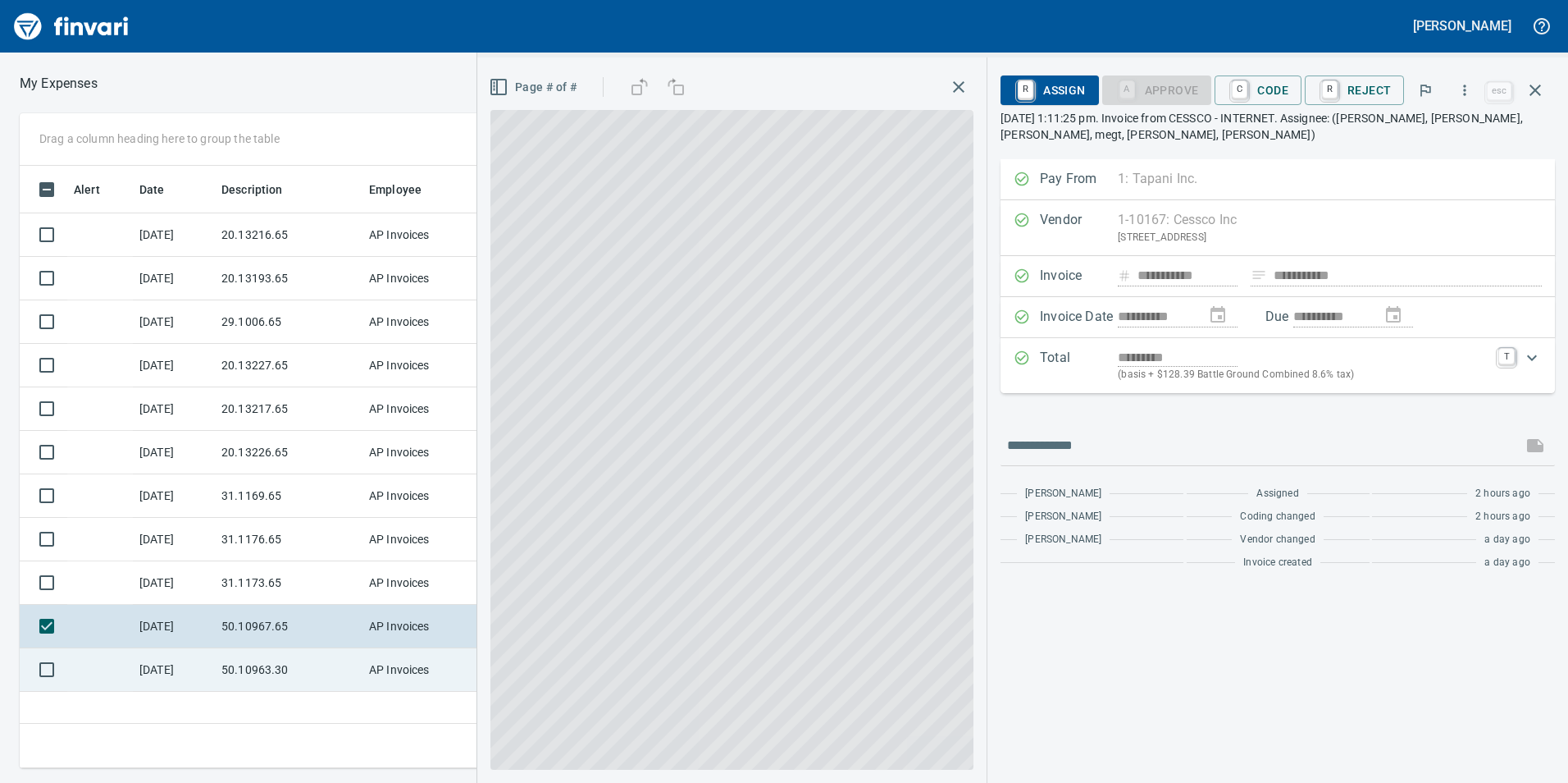
click at [273, 676] on td "50.10963.30" at bounding box center [289, 670] width 147 height 44
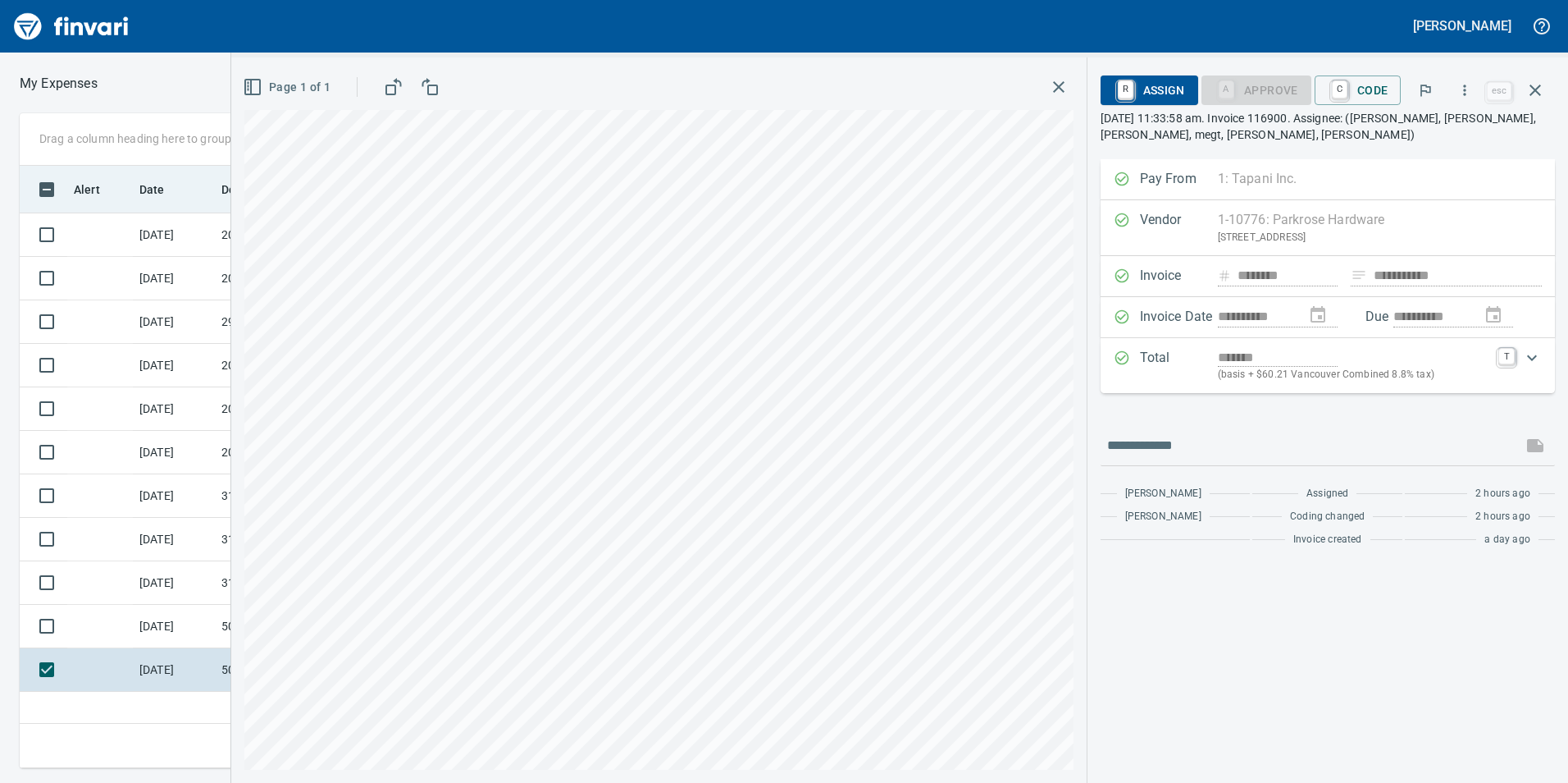
click at [159, 203] on th "Date" at bounding box center [174, 189] width 82 height 47
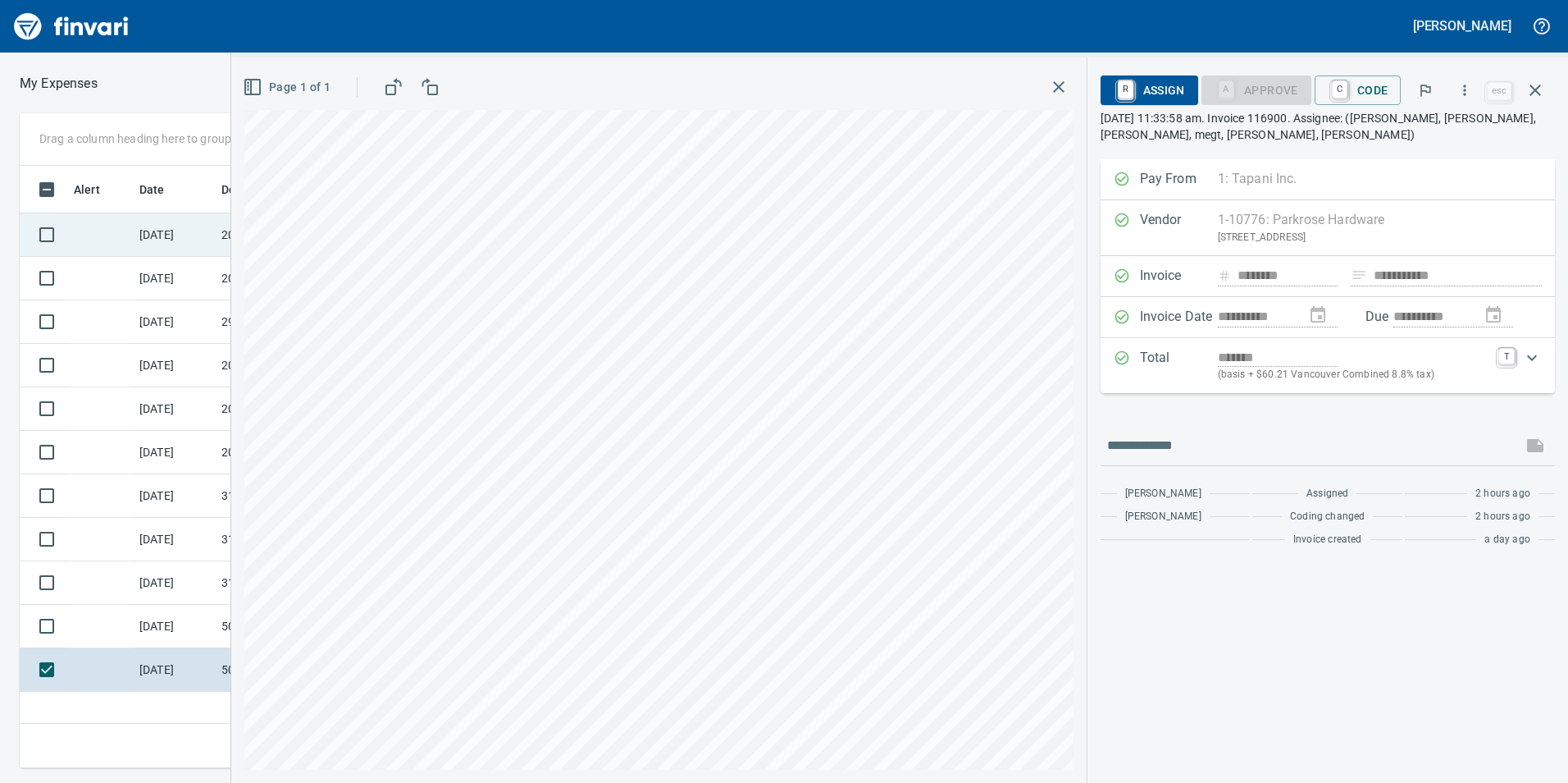
drag, startPoint x: 177, startPoint y: 227, endPoint x: 185, endPoint y: 235, distance: 11.3
click at [181, 229] on td "[DATE]" at bounding box center [174, 235] width 82 height 44
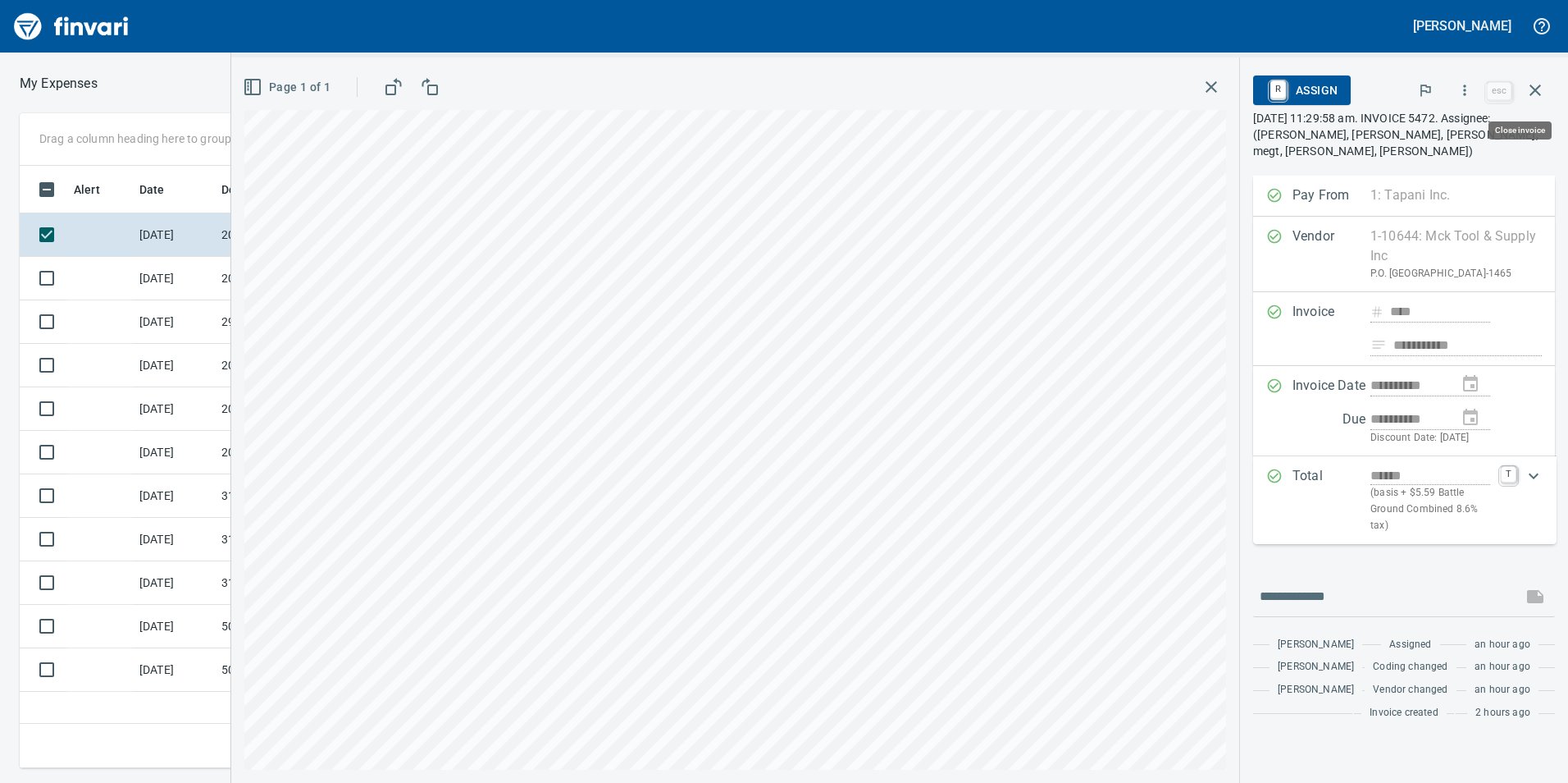
scroll to position [590, 1106]
click at [1461, 82] on icon "button" at bounding box center [1465, 90] width 17 height 17
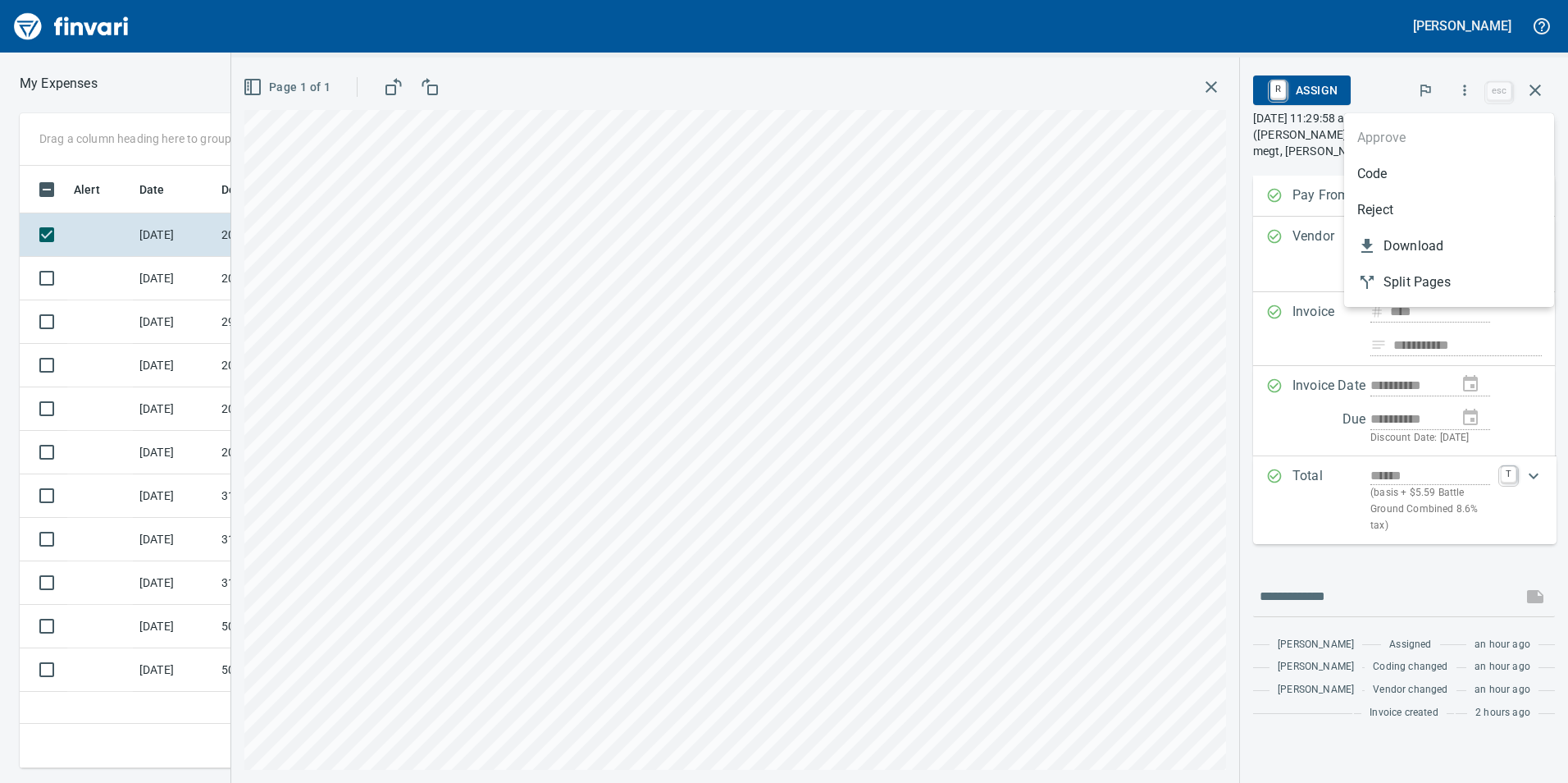
click at [1379, 166] on span "Code" at bounding box center [1450, 174] width 184 height 20
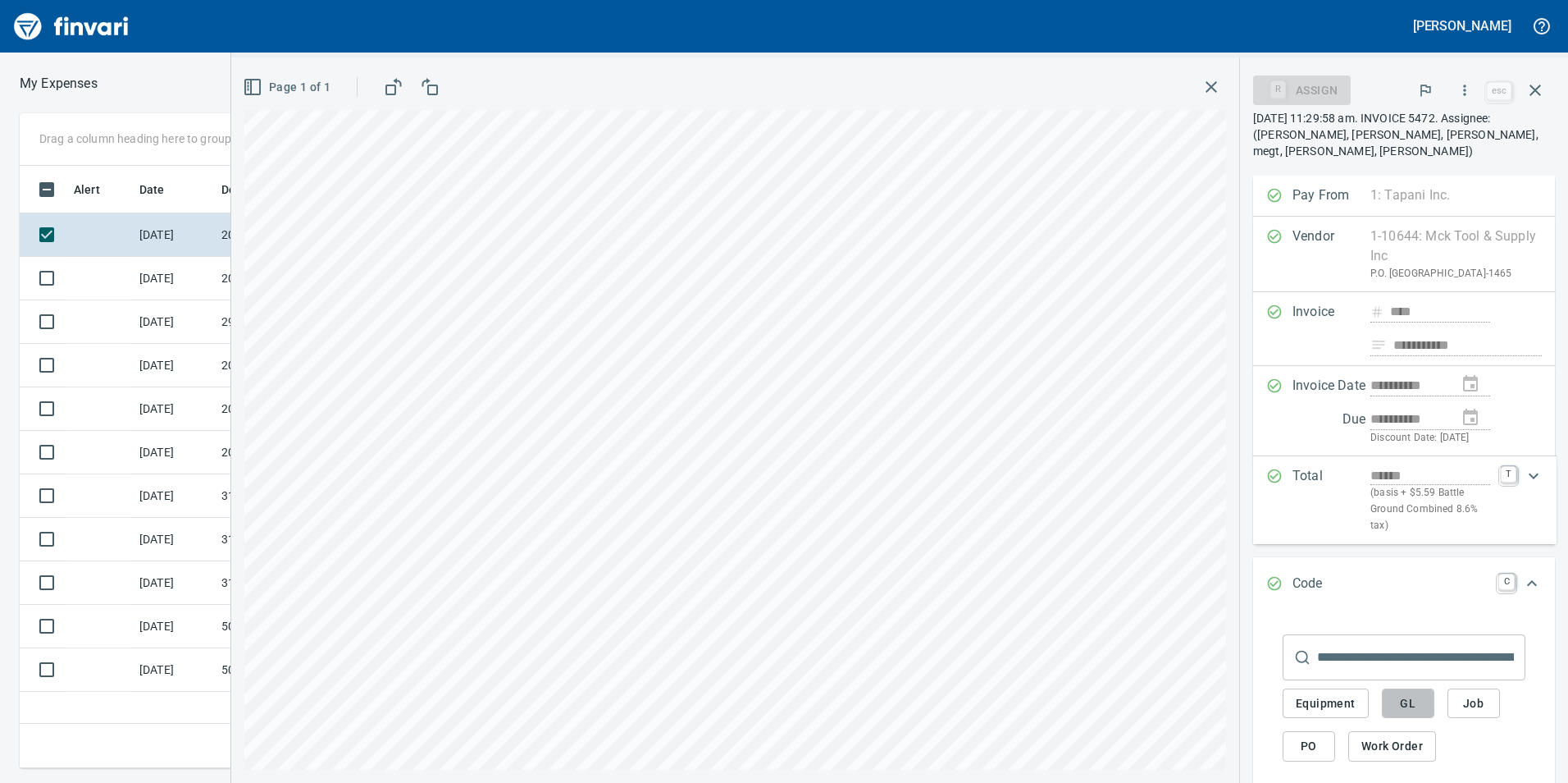
click at [1405, 691] on button "GL" at bounding box center [1407, 704] width 52 height 31
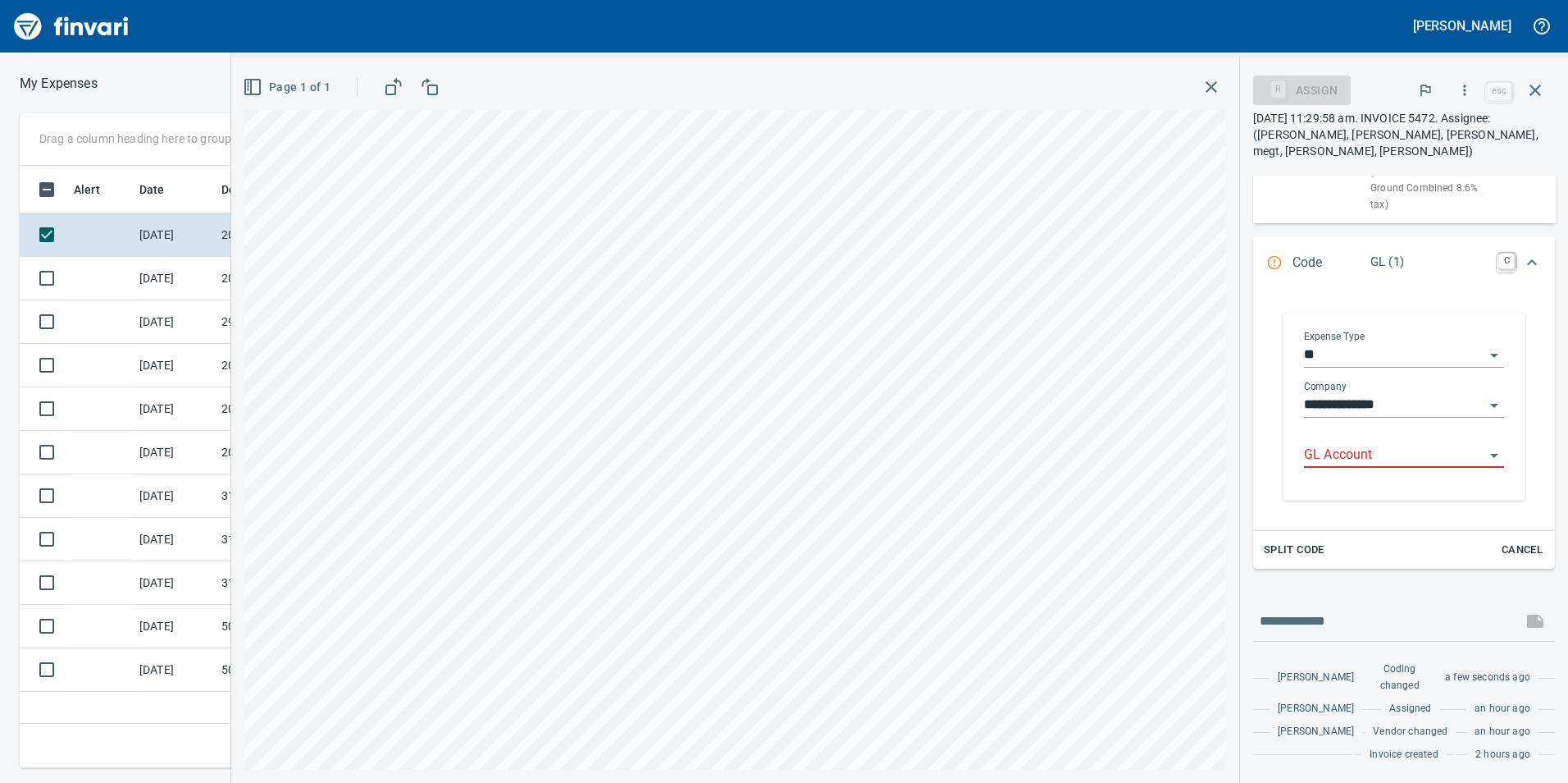
click at [1359, 449] on input "GL Account" at bounding box center [1394, 455] width 180 height 23
click at [1362, 497] on li "6020.65.10: SMTC Consumables" at bounding box center [1397, 489] width 188 height 40
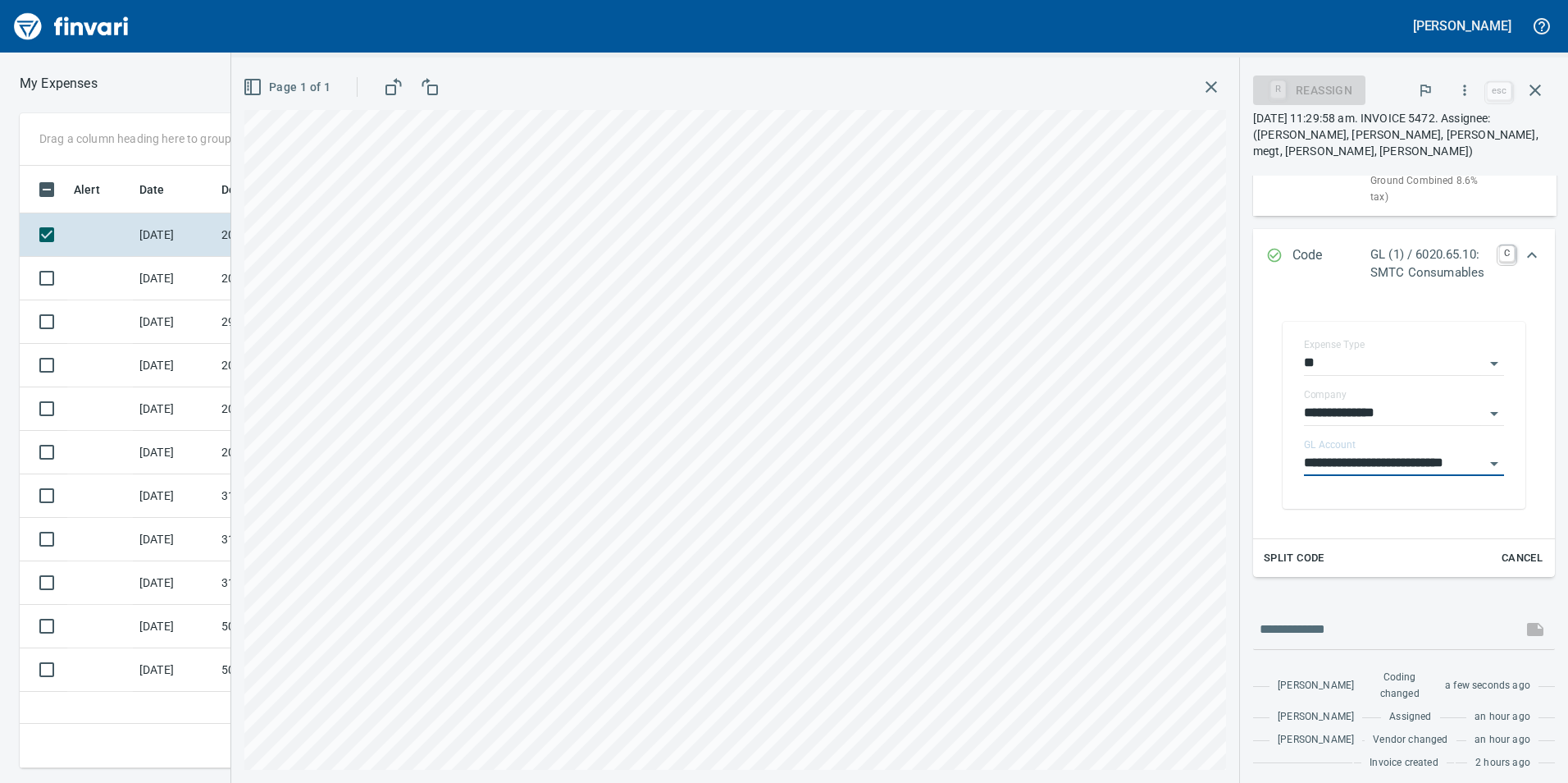
type input "**********"
click at [1522, 245] on icon "Expand" at bounding box center [1532, 255] width 20 height 20
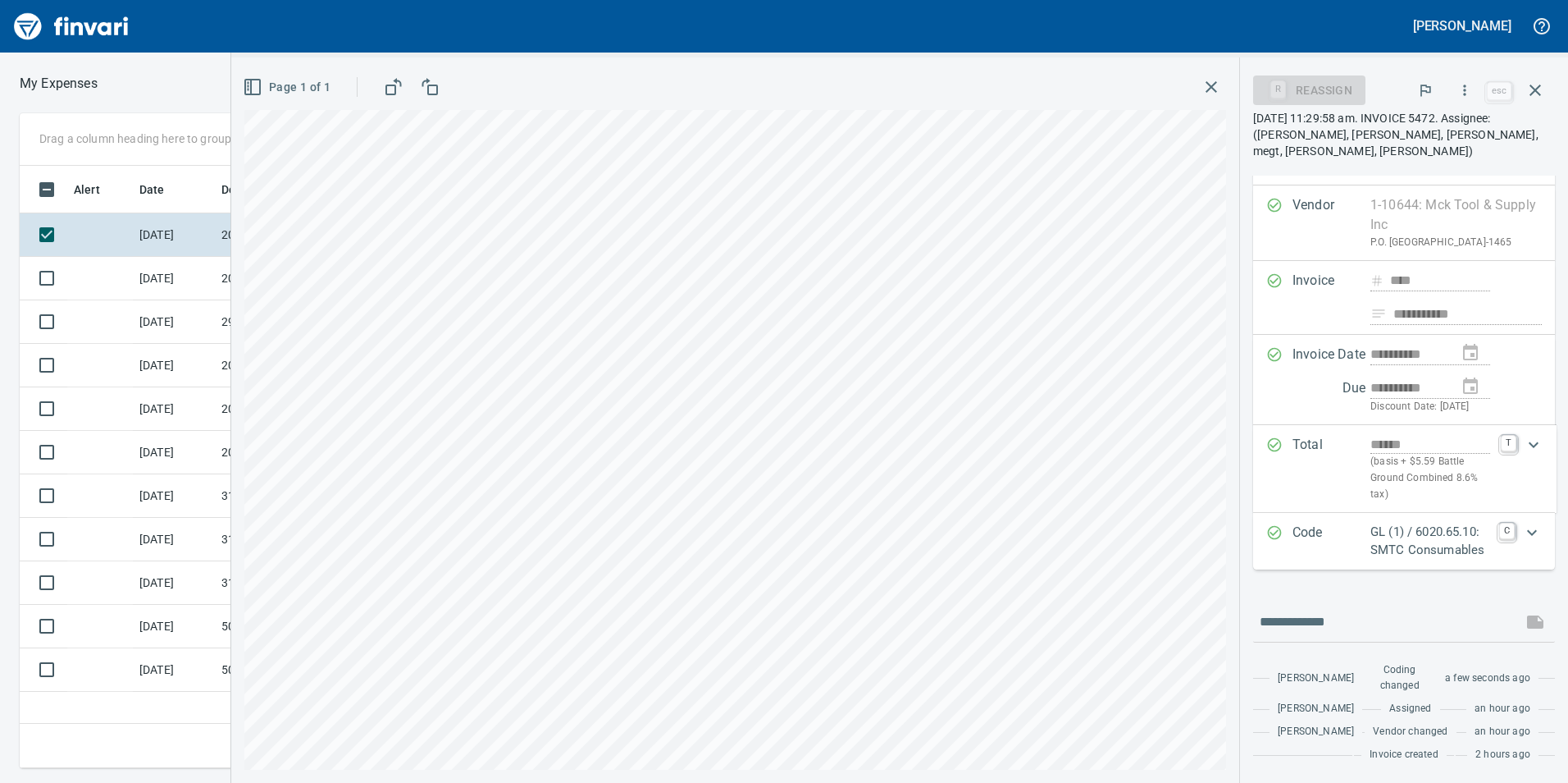
scroll to position [94, 0]
click at [1465, 88] on icon "button" at bounding box center [1465, 90] width 17 height 17
click at [1364, 136] on span "Approve" at bounding box center [1450, 138] width 184 height 20
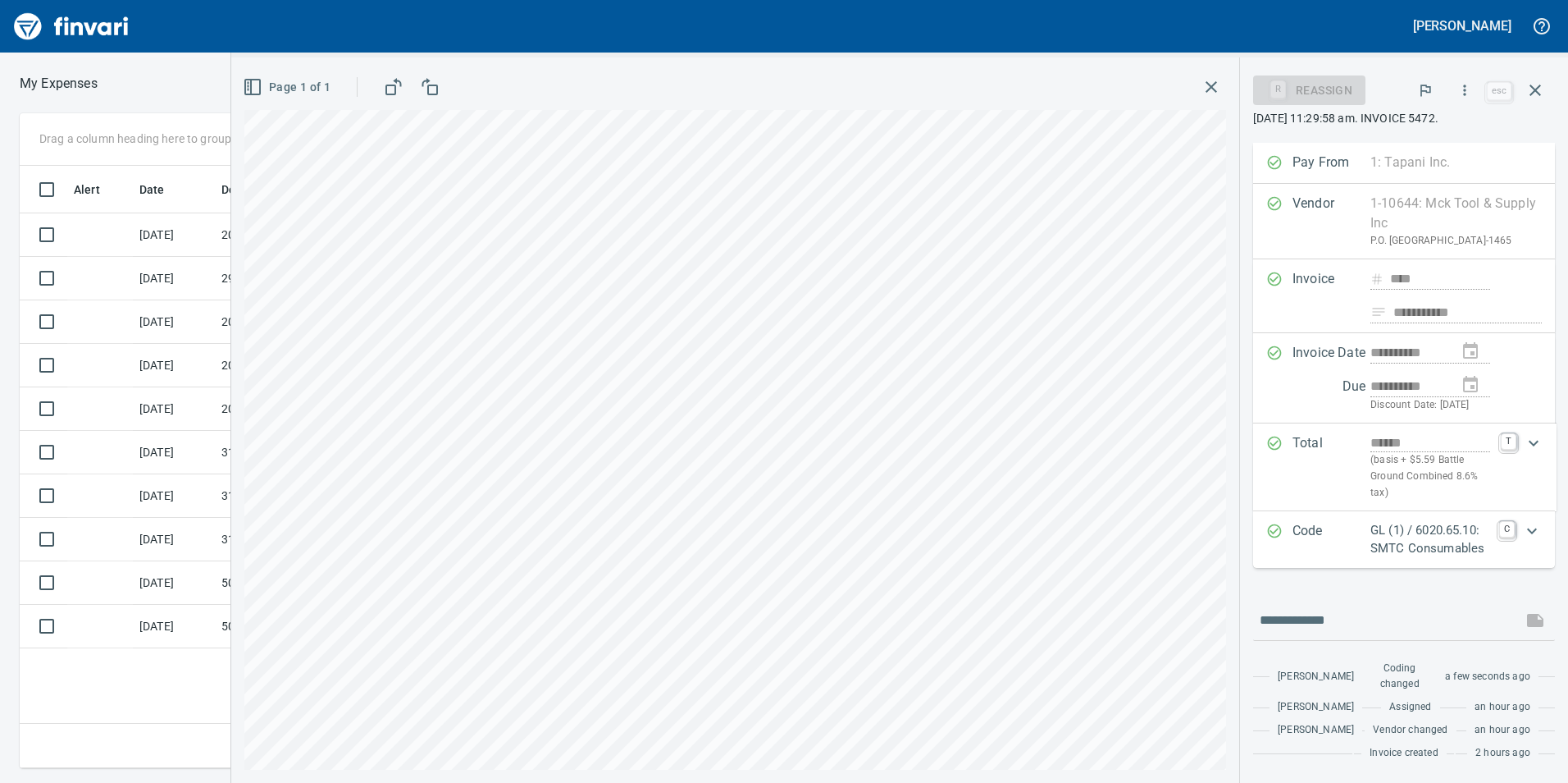
scroll to position [94, 0]
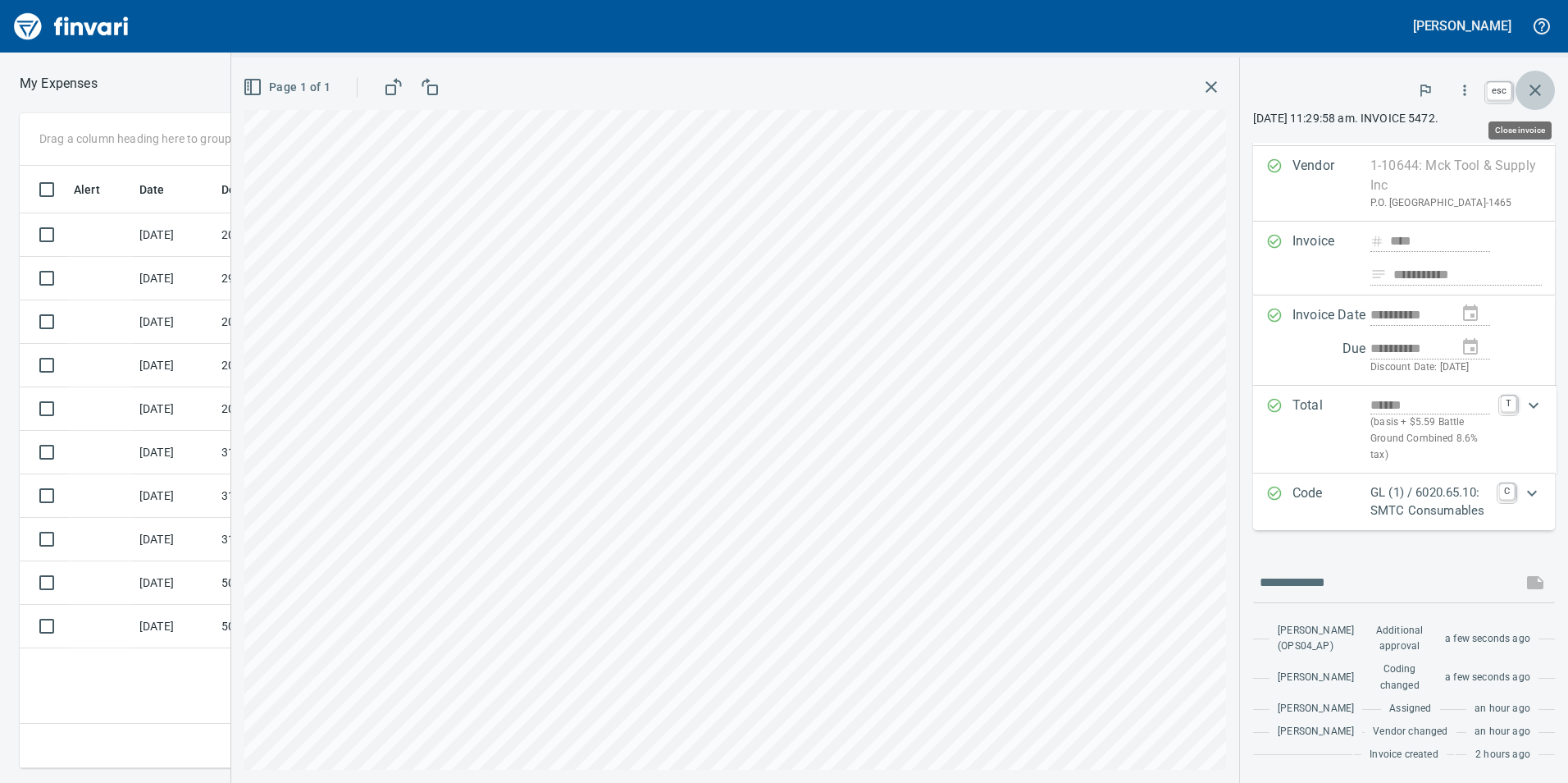
click at [1546, 98] on button "button" at bounding box center [1536, 90] width 40 height 40
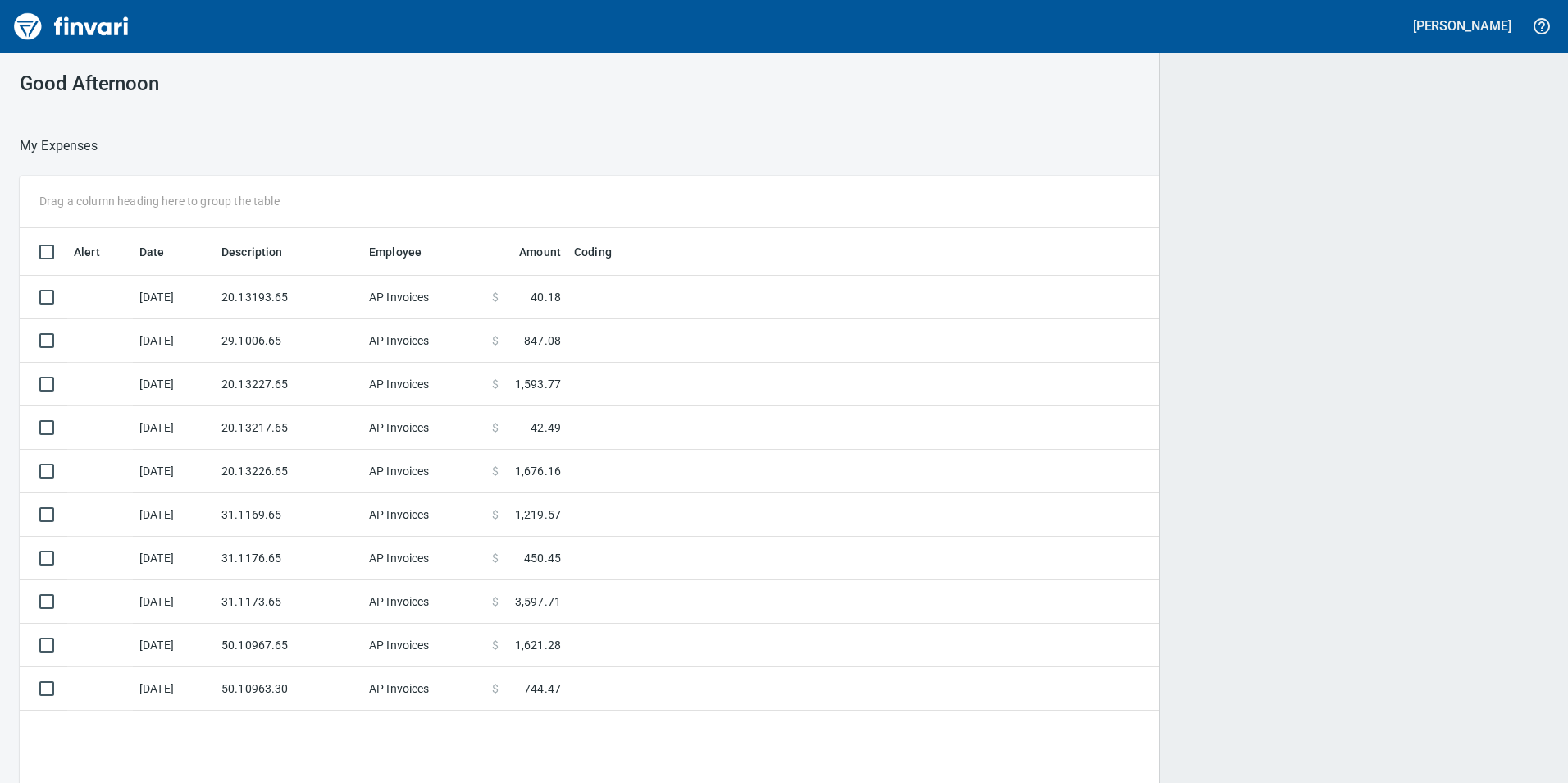
scroll to position [590, 1504]
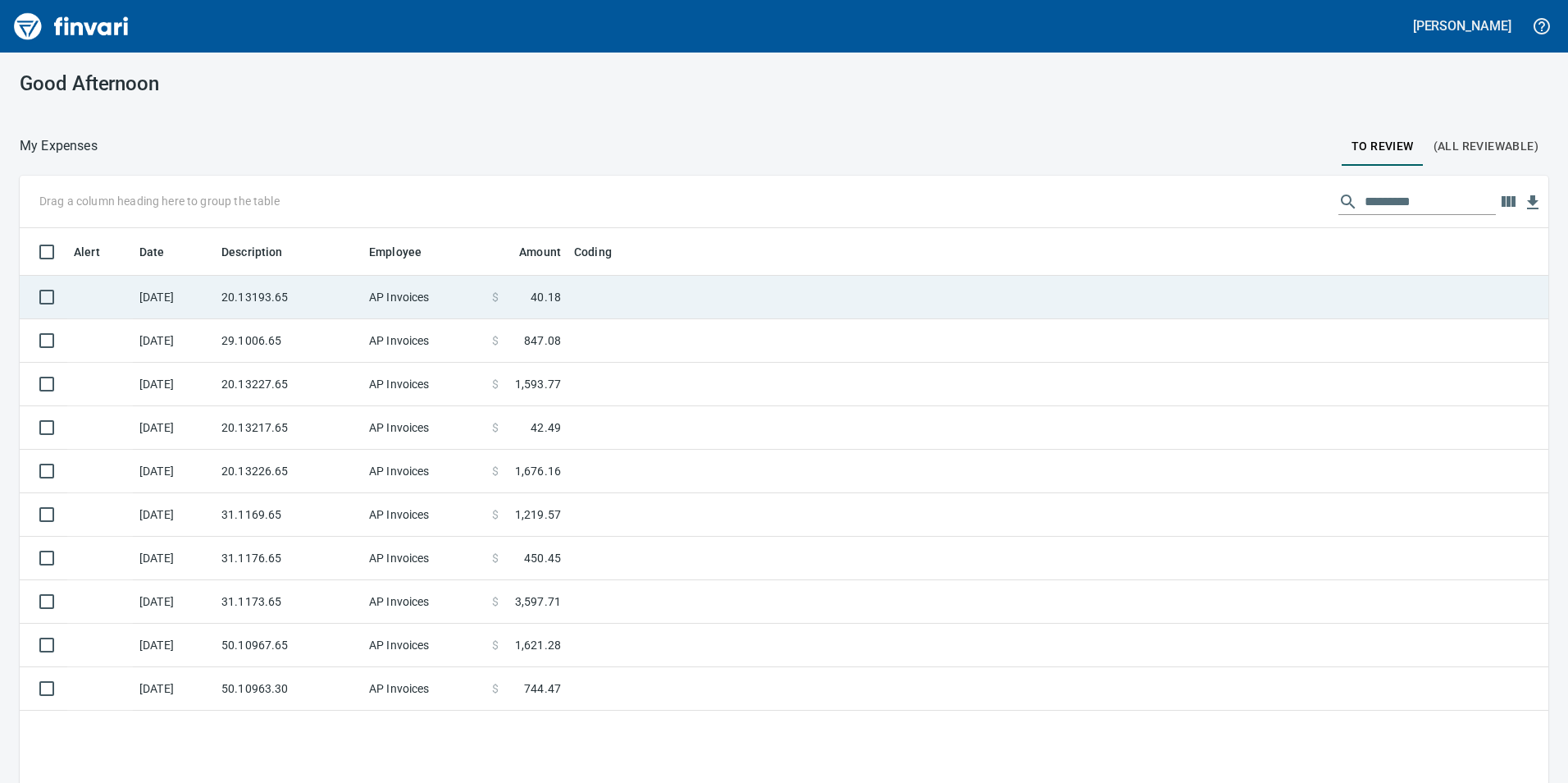
click at [442, 310] on td "AP Invoices" at bounding box center [424, 297] width 123 height 44
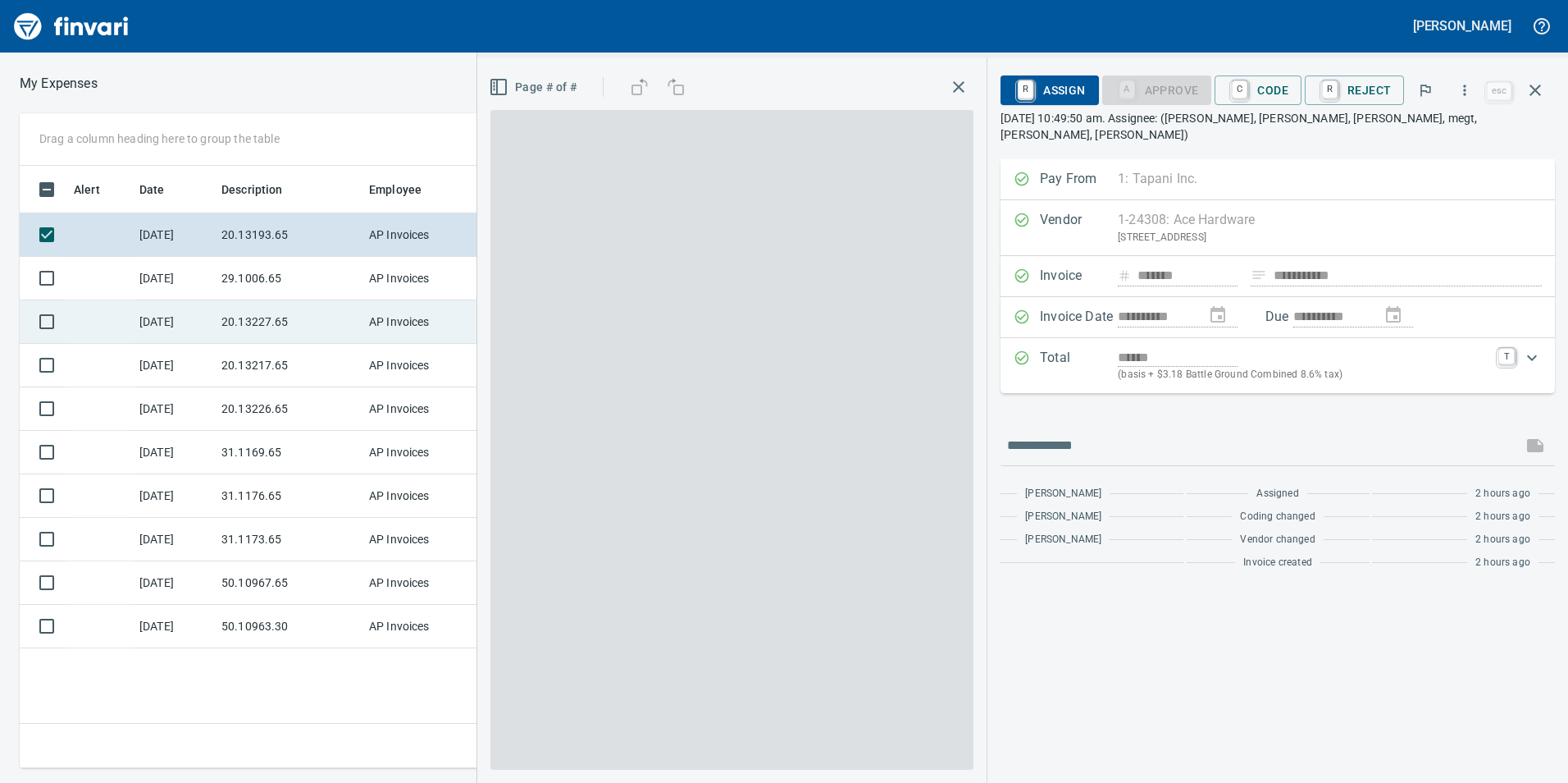
scroll to position [590, 1106]
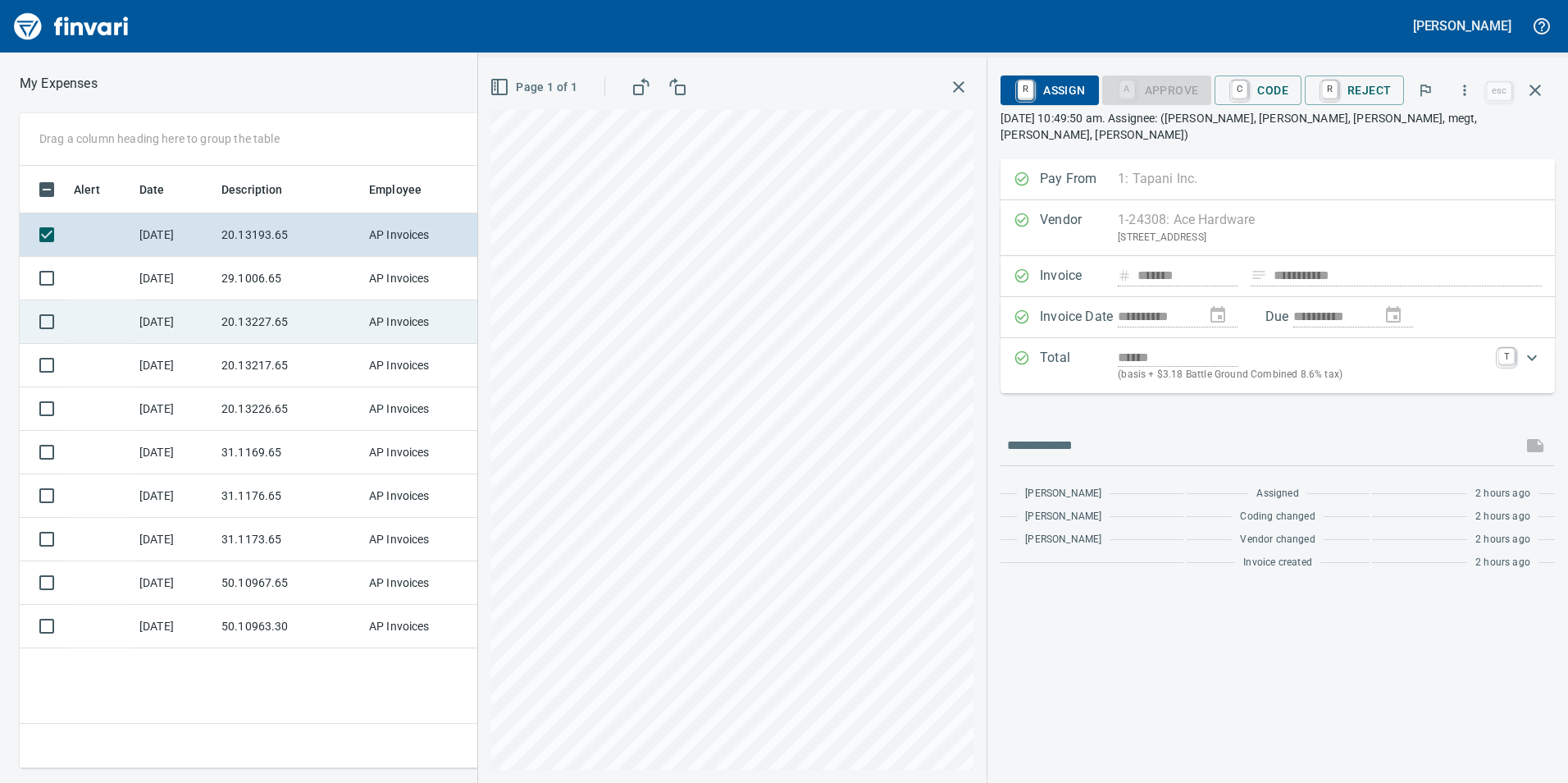
click at [376, 328] on td "AP Invoices" at bounding box center [424, 322] width 123 height 44
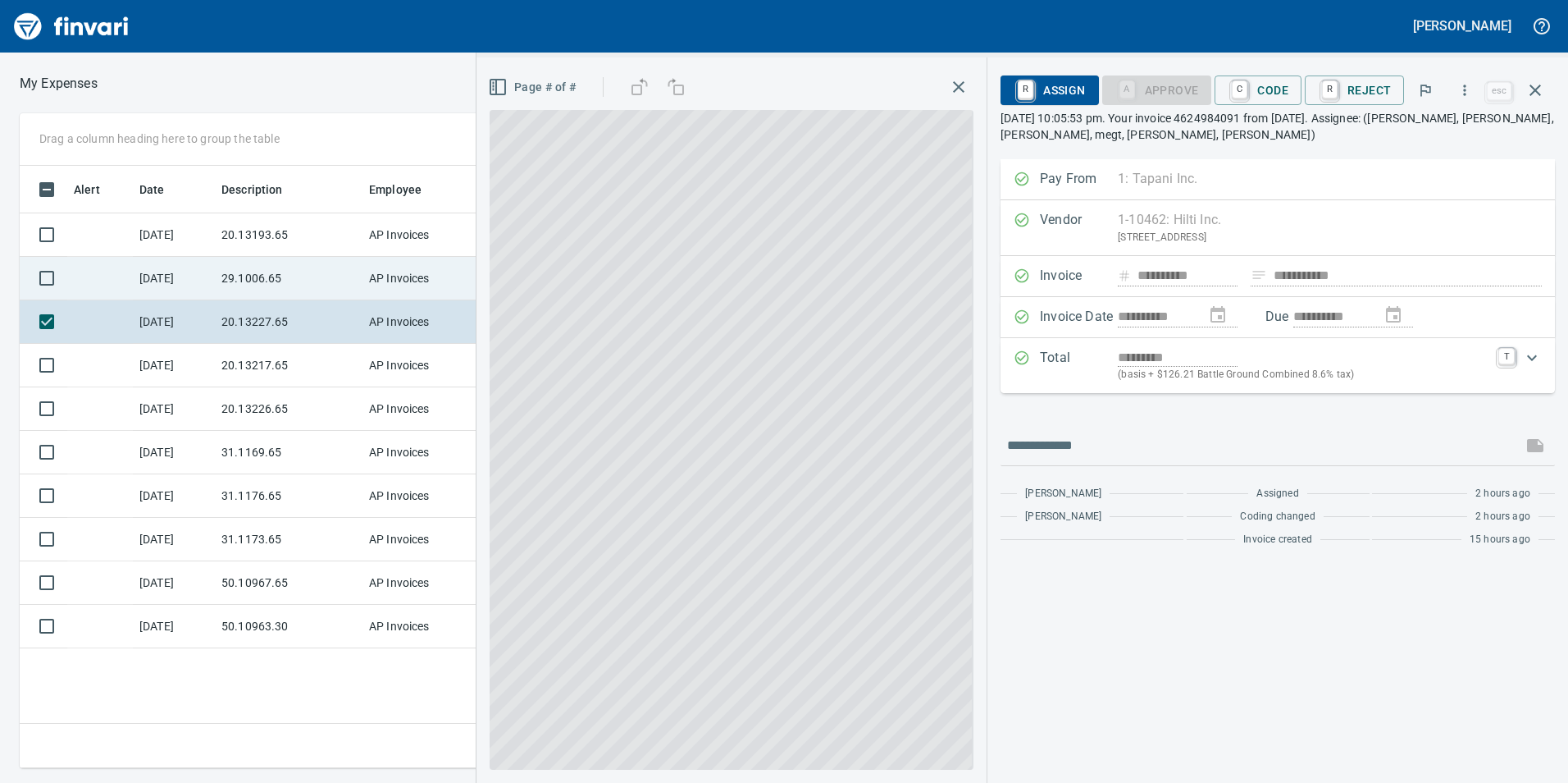
click at [324, 279] on td "29.1006.65" at bounding box center [289, 278] width 147 height 44
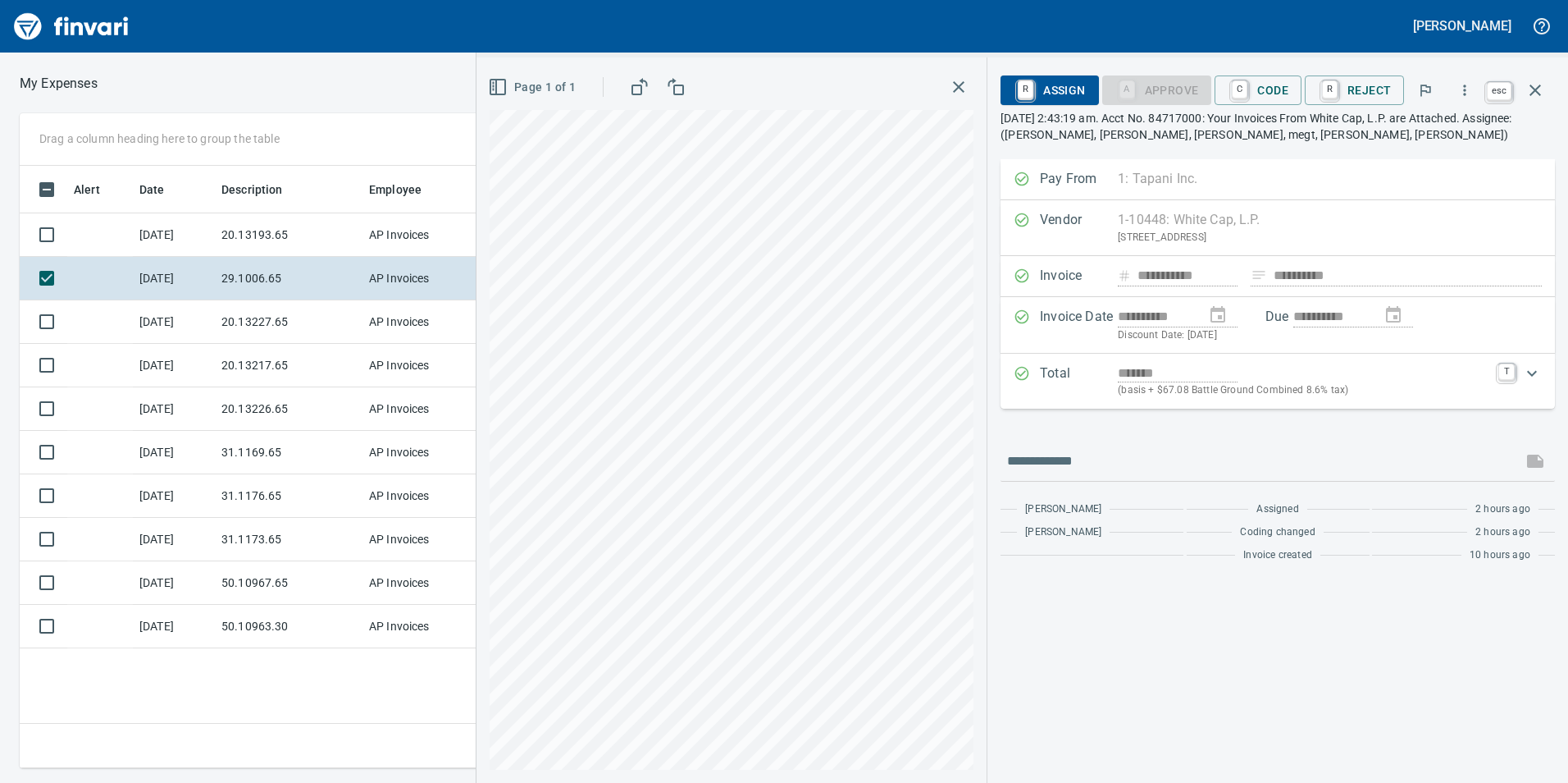
click at [1536, 88] on icon "button" at bounding box center [1536, 90] width 20 height 20
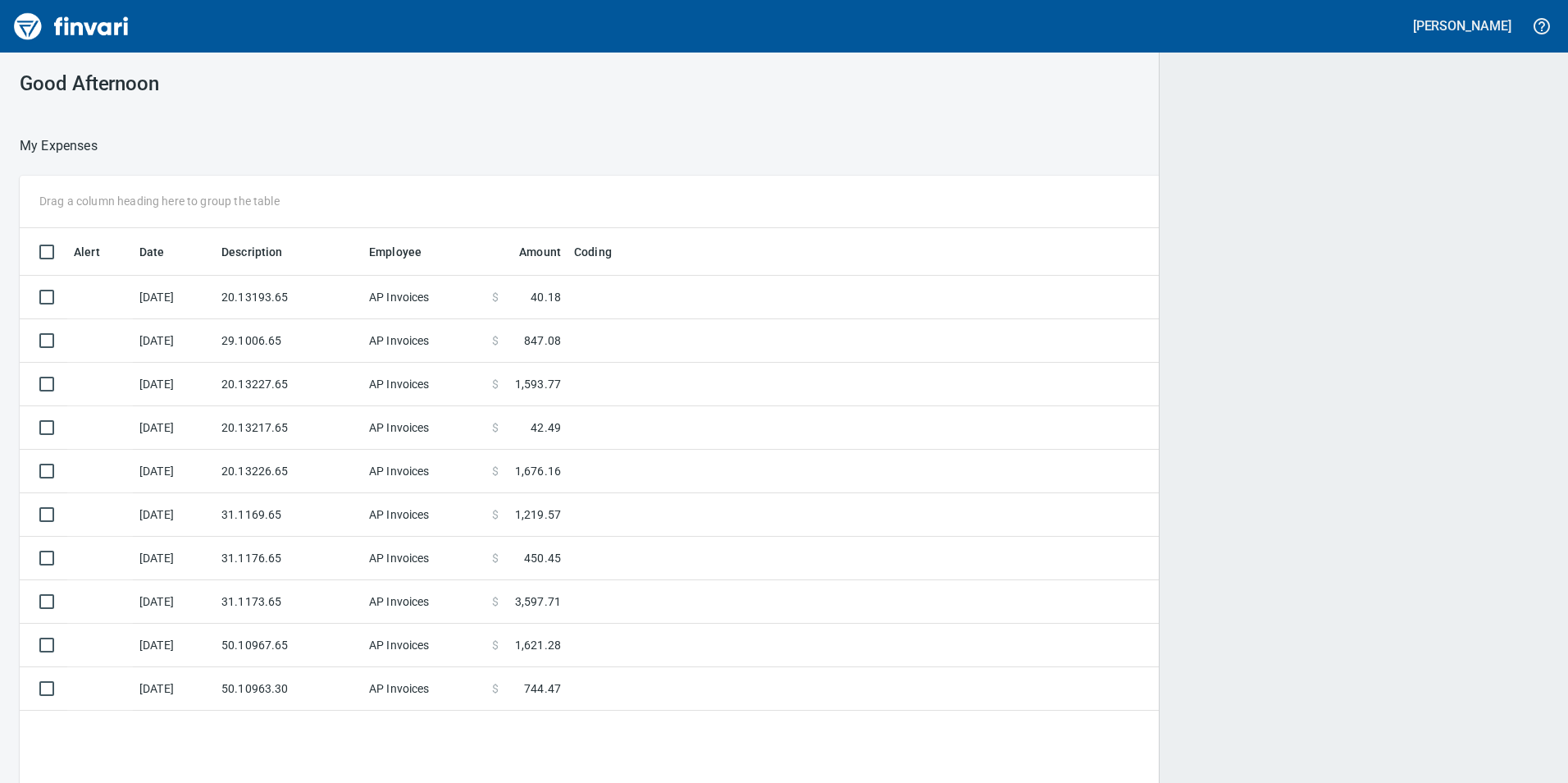
scroll to position [590, 1501]
